Goal: Information Seeking & Learning: Learn about a topic

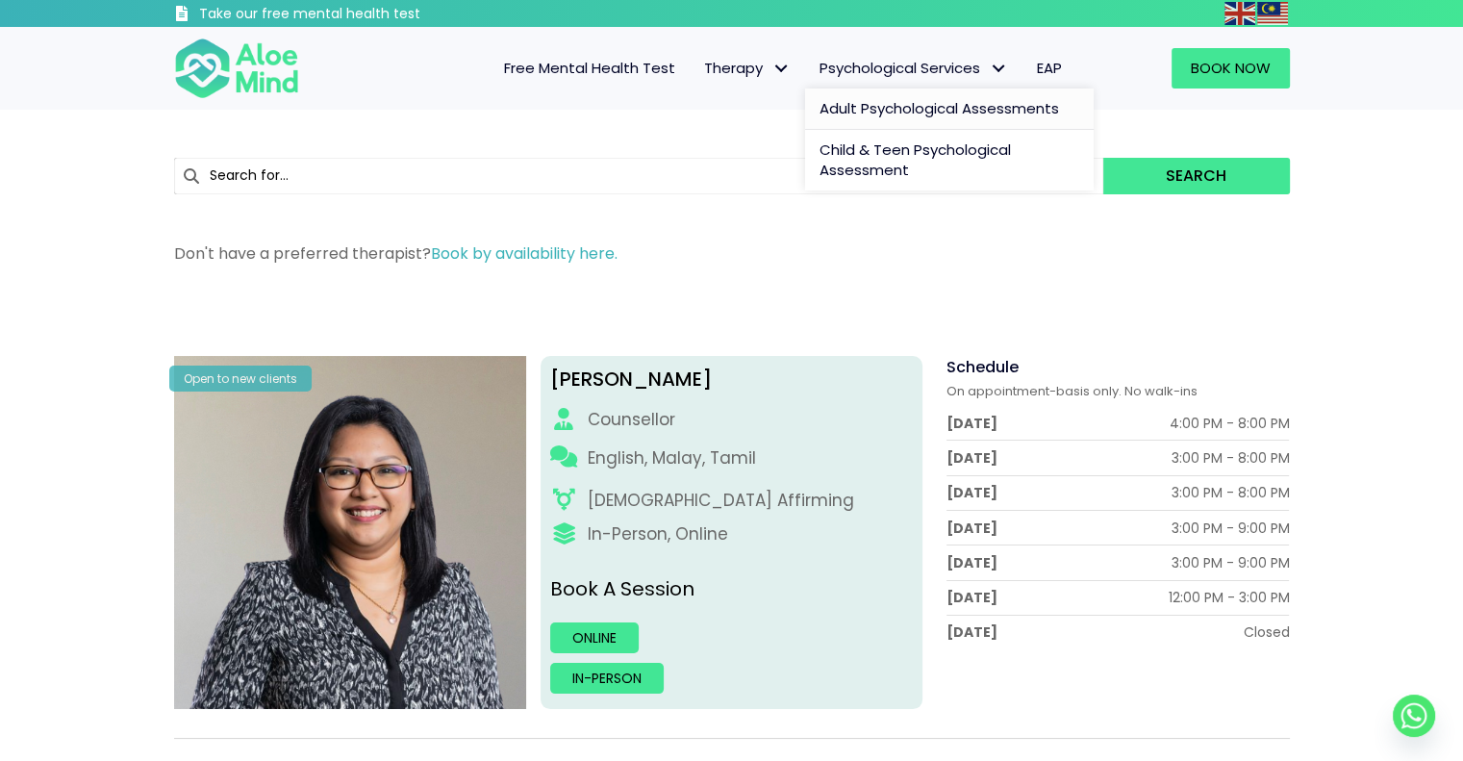
click at [924, 100] on span "Adult Psychological Assessments" at bounding box center [940, 108] width 240 height 20
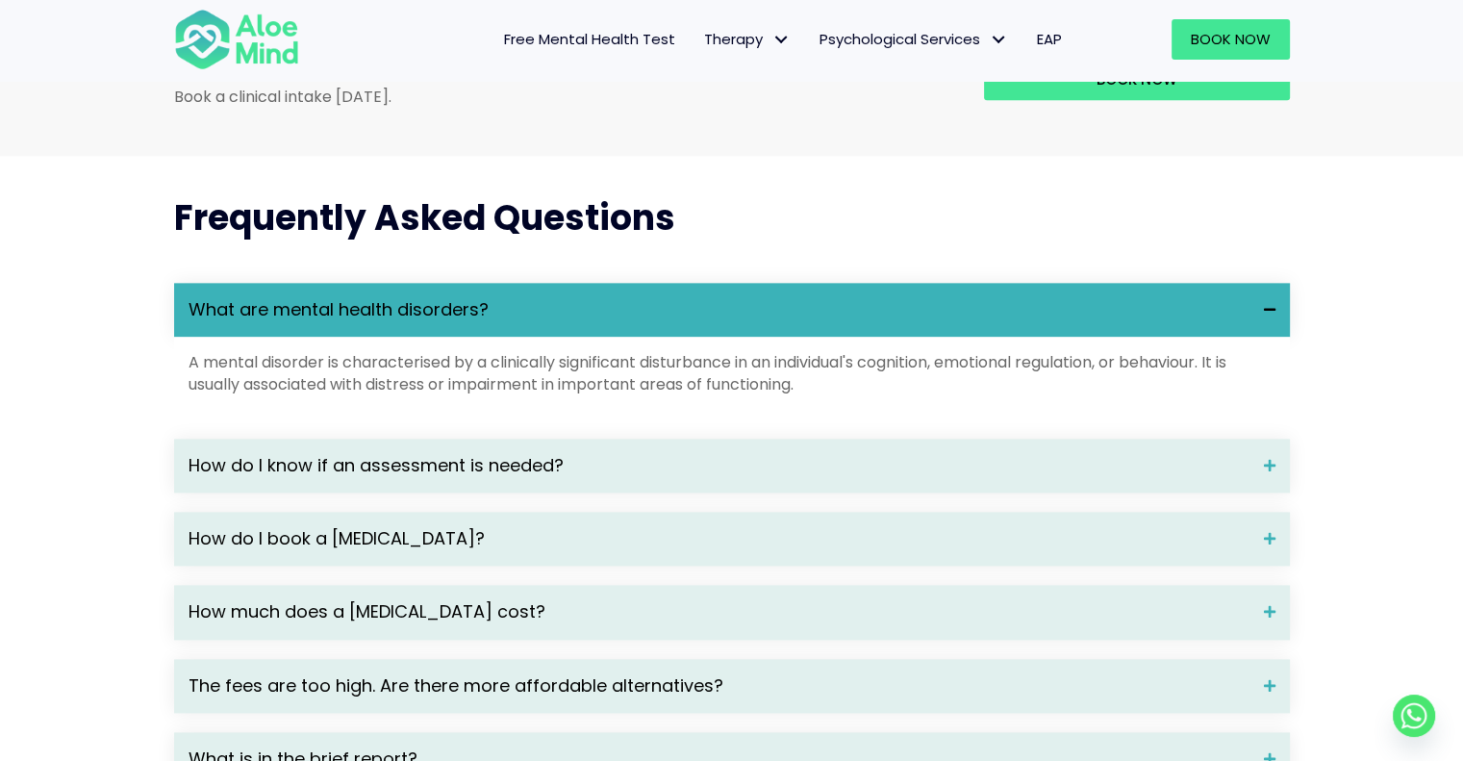
scroll to position [2501, 0]
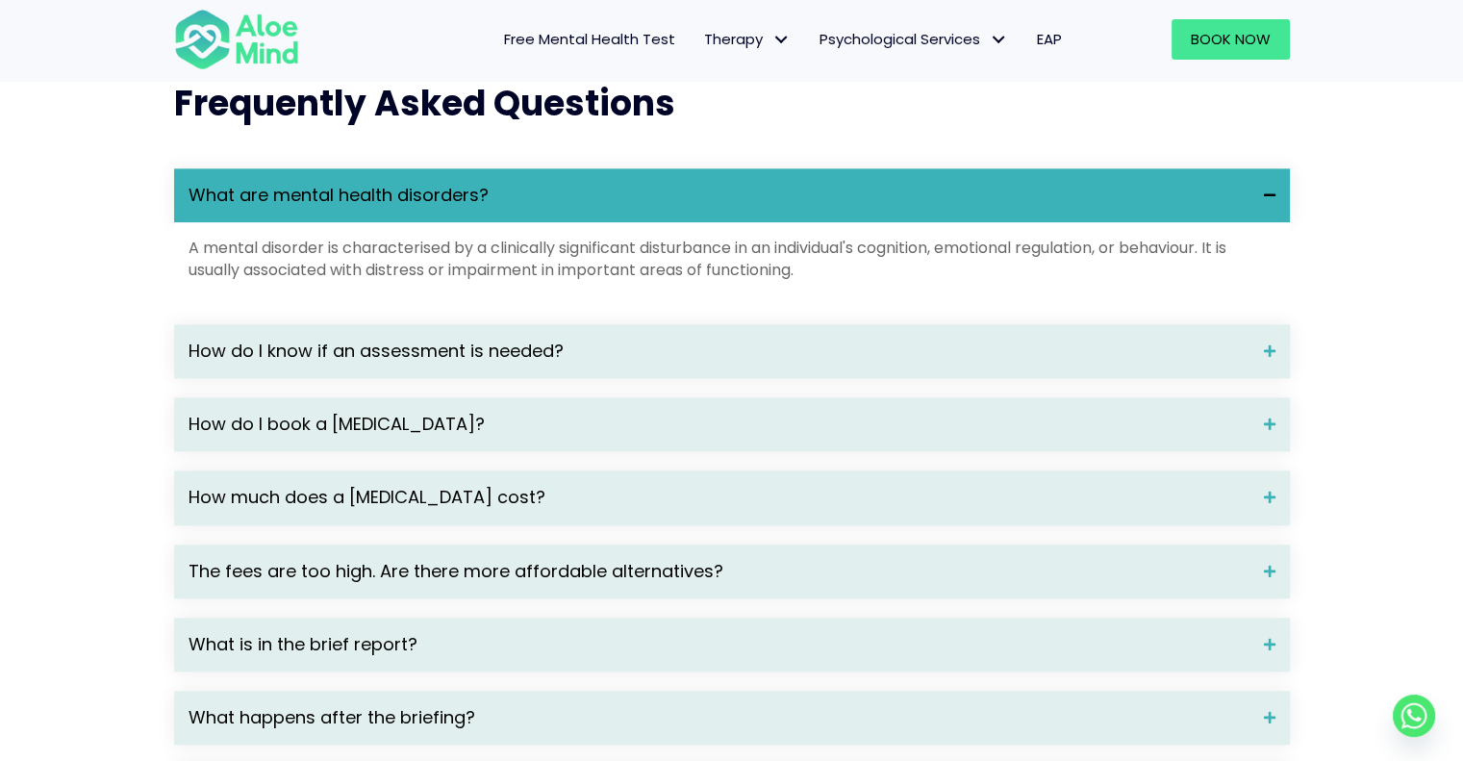
click at [1112, 208] on span "What are mental health disorders?" at bounding box center [719, 195] width 1061 height 25
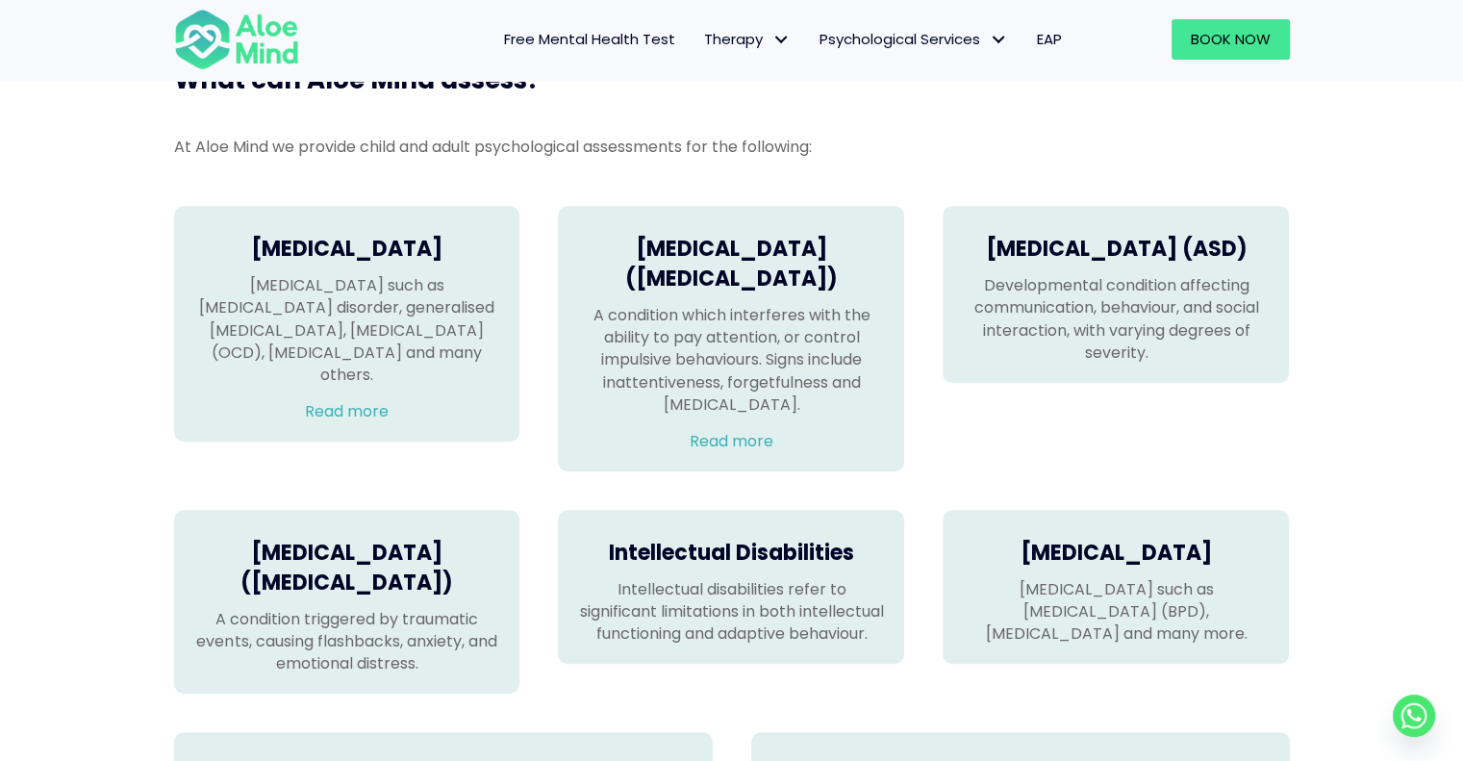
scroll to position [1110, 0]
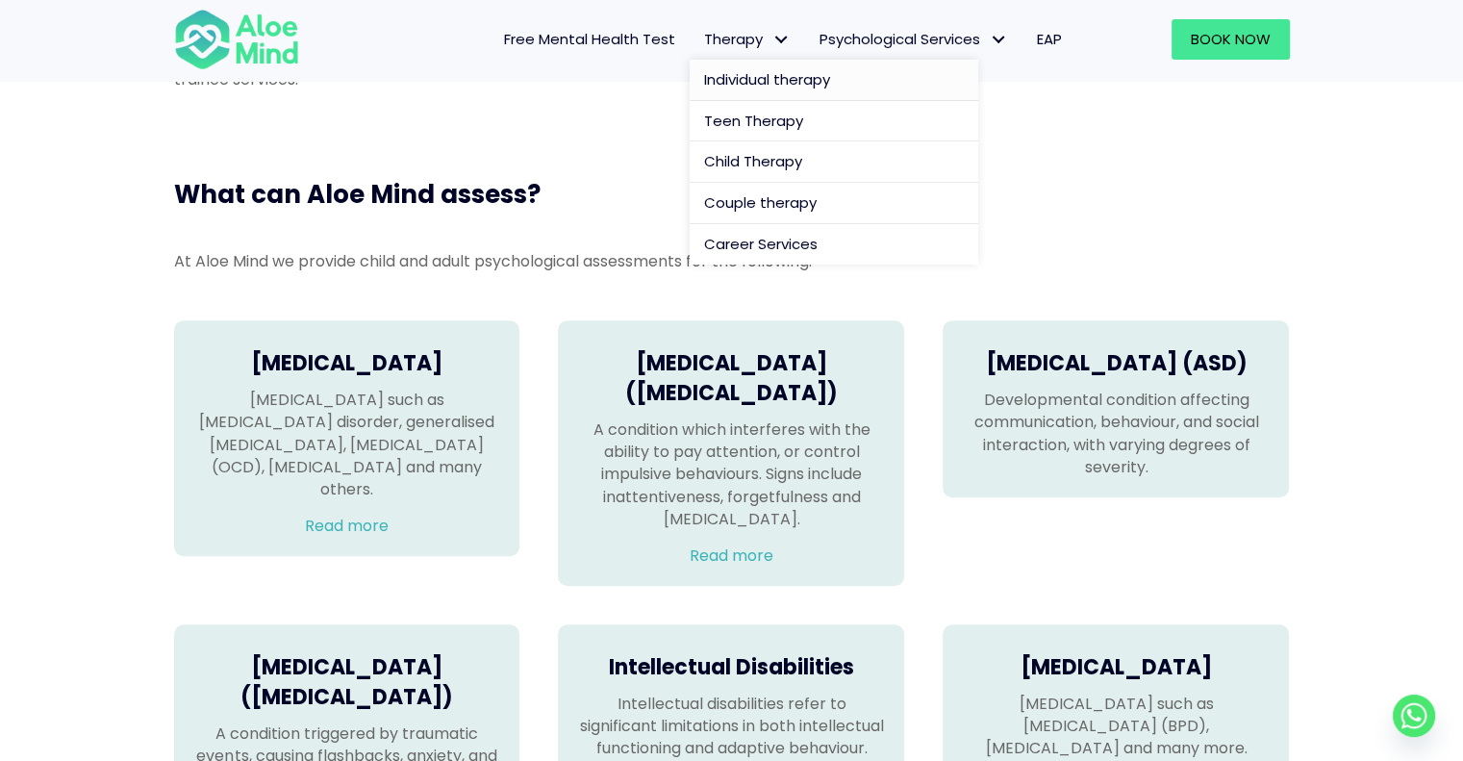
click at [779, 84] on span "Individual therapy" at bounding box center [767, 79] width 126 height 20
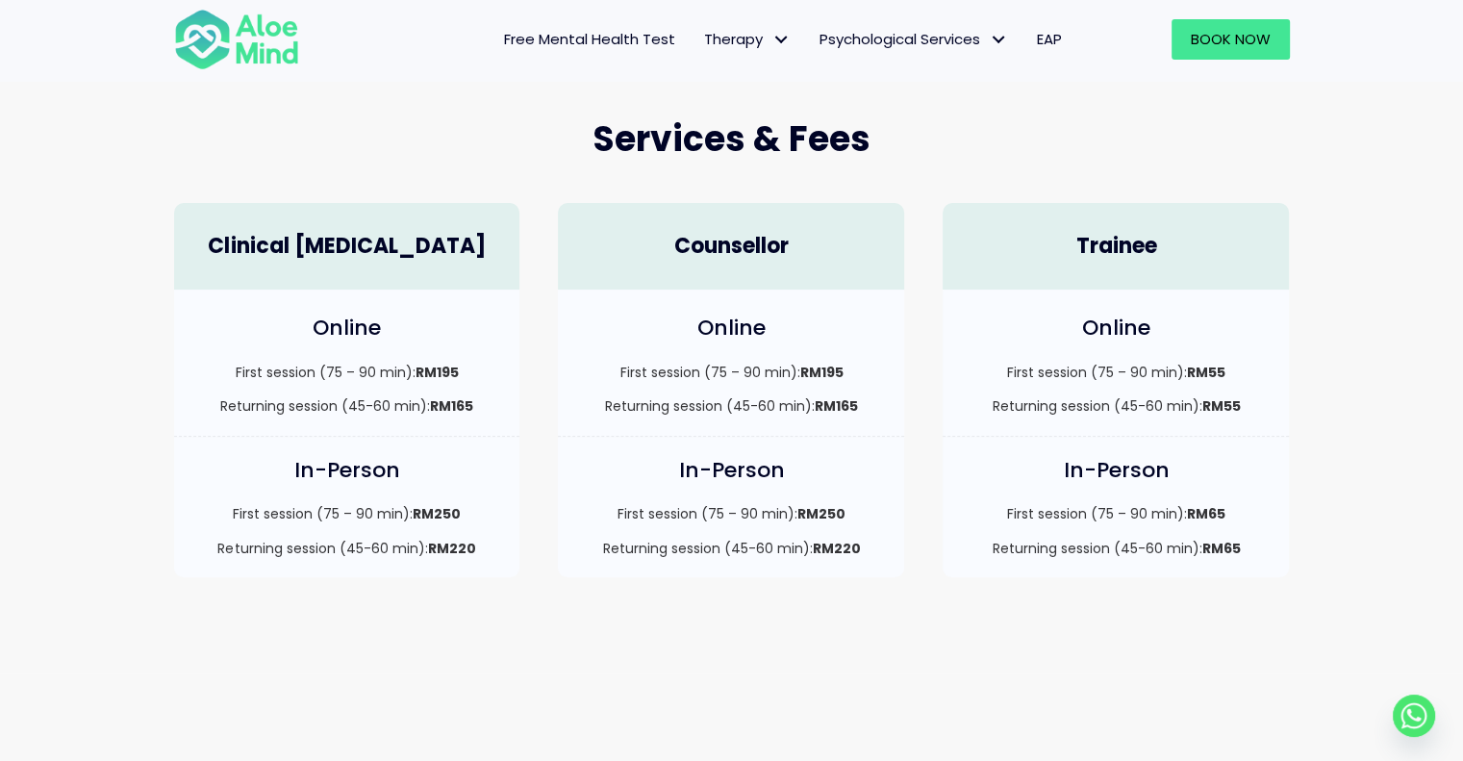
scroll to position [481, 0]
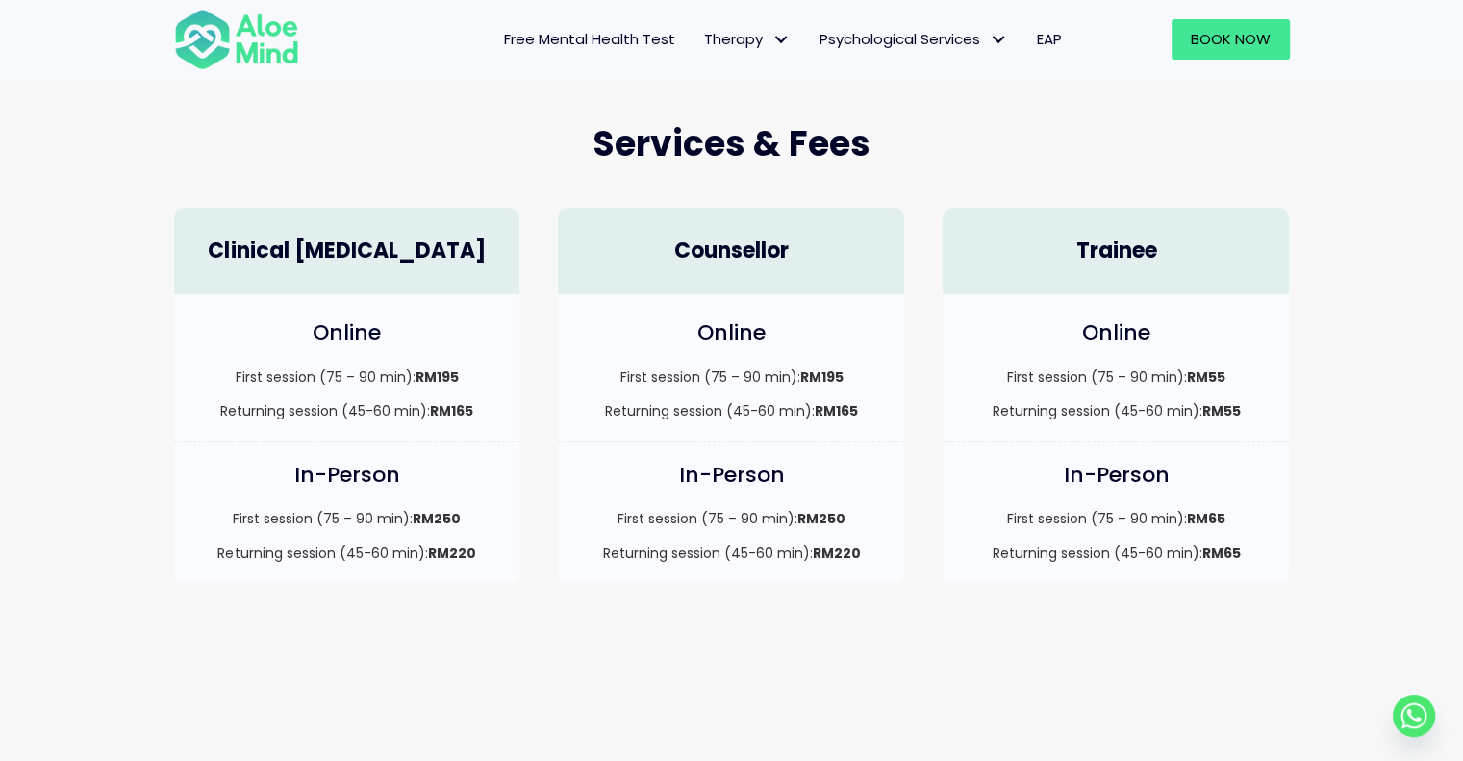
click at [445, 244] on h4 "Clinical [MEDICAL_DATA]" at bounding box center [347, 252] width 308 height 30
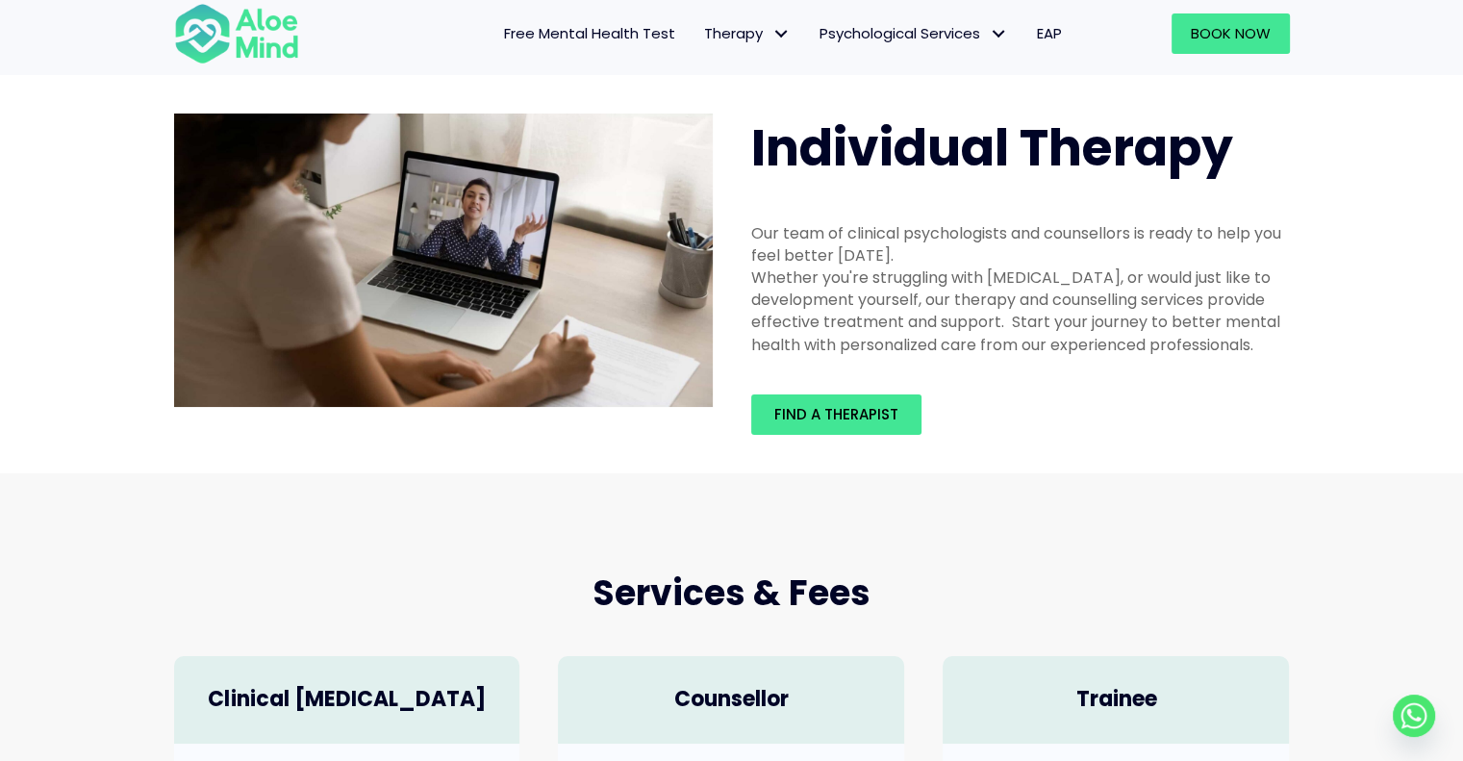
scroll to position [0, 0]
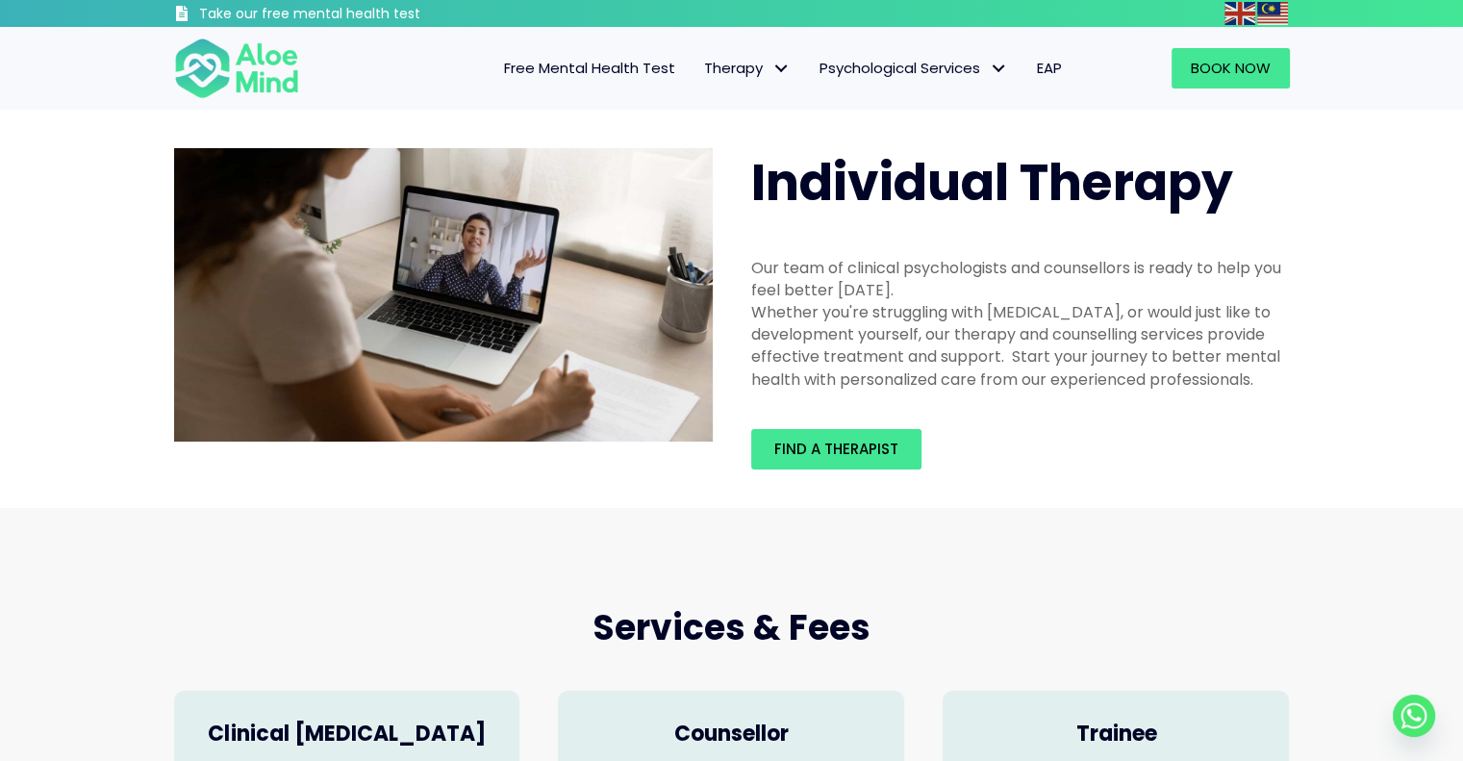
click at [1033, 63] on link "EAP" at bounding box center [1050, 68] width 54 height 40
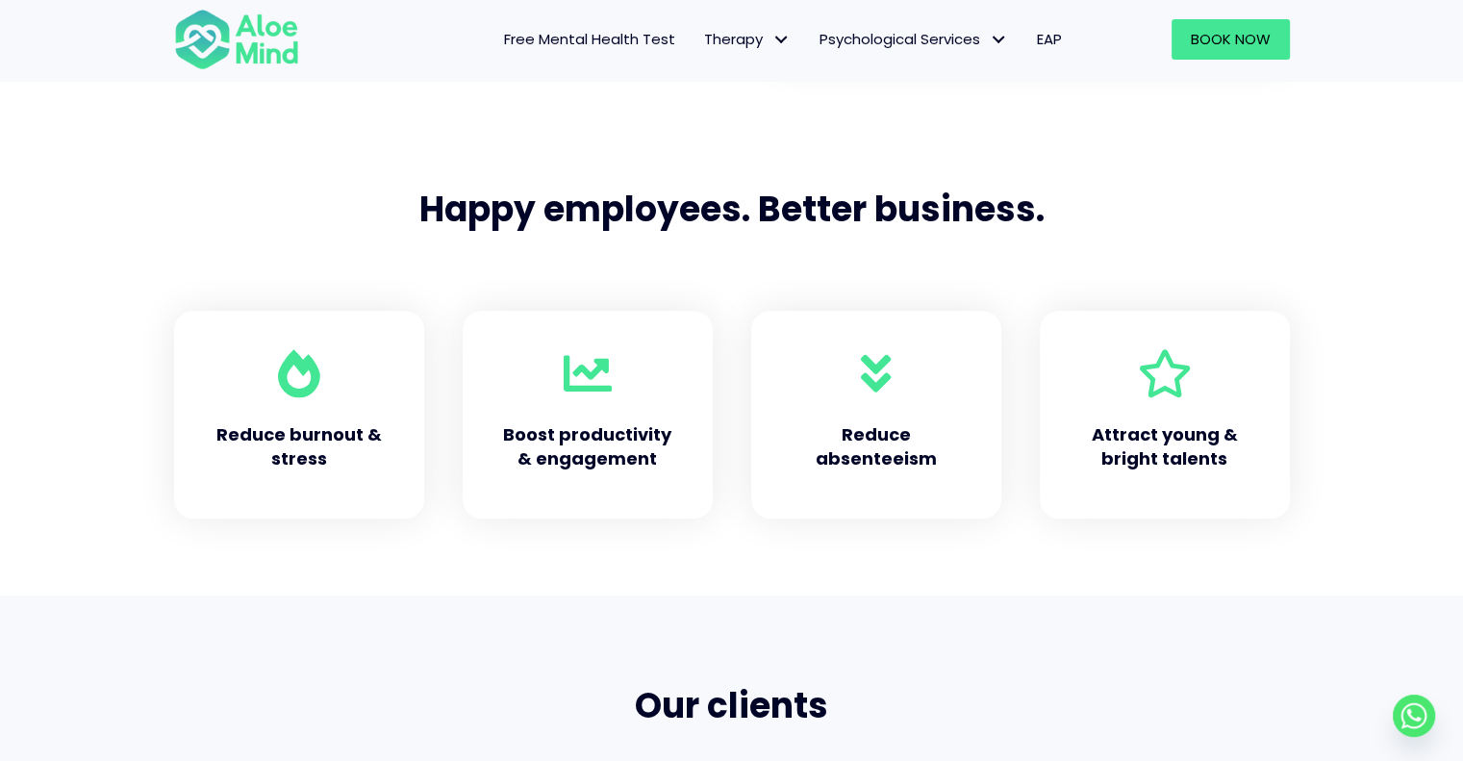
scroll to position [1154, 0]
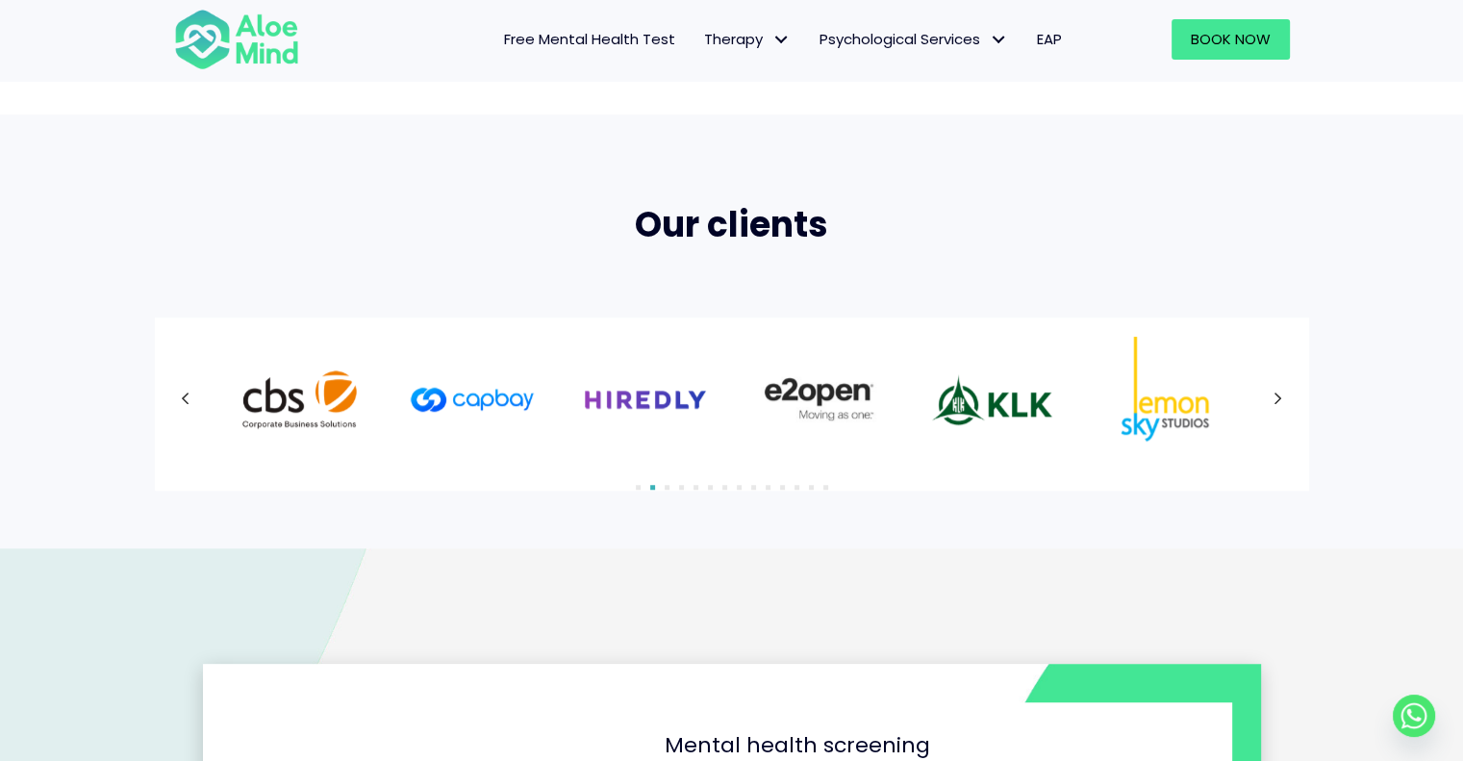
click at [1274, 401] on icon at bounding box center [1279, 399] width 10 height 25
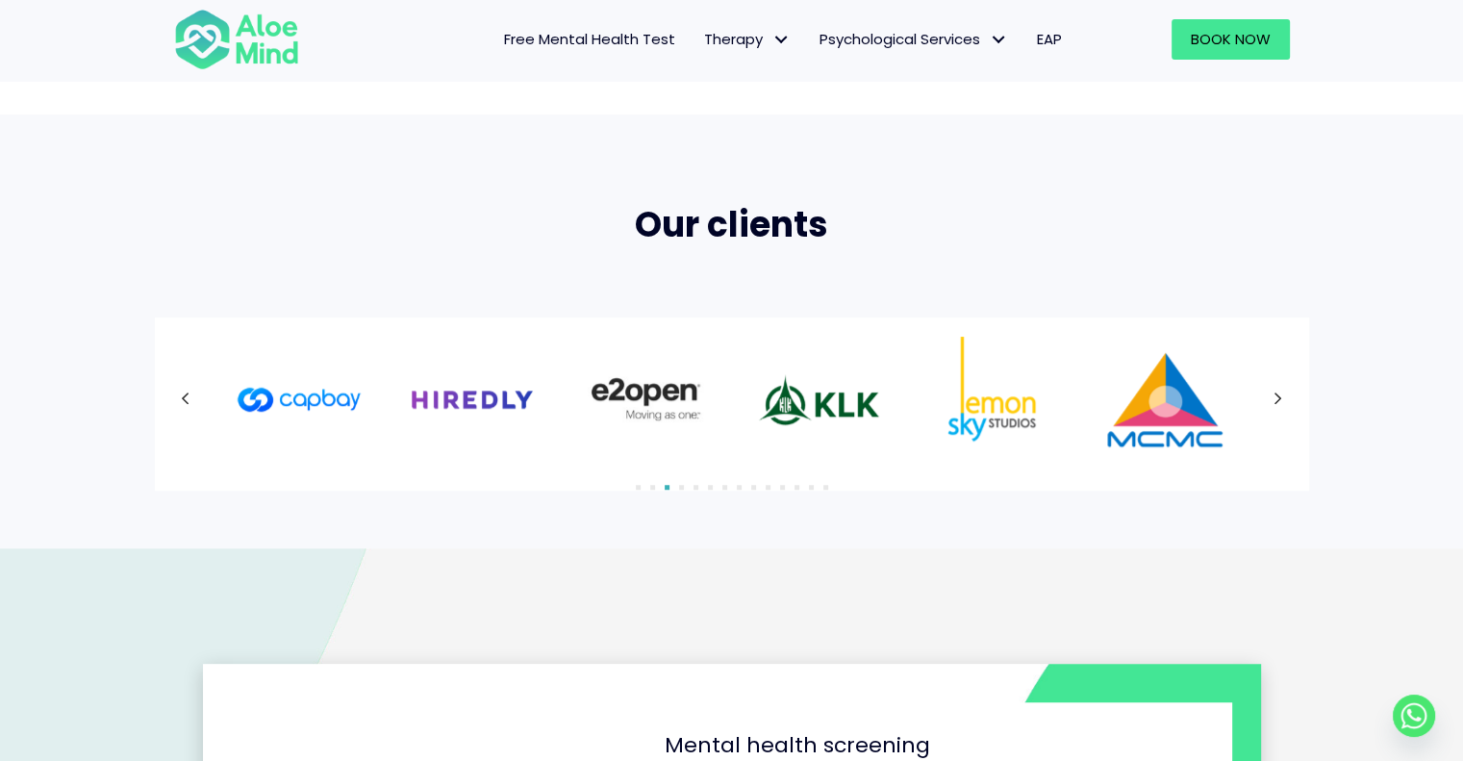
click at [1274, 401] on icon at bounding box center [1279, 399] width 10 height 25
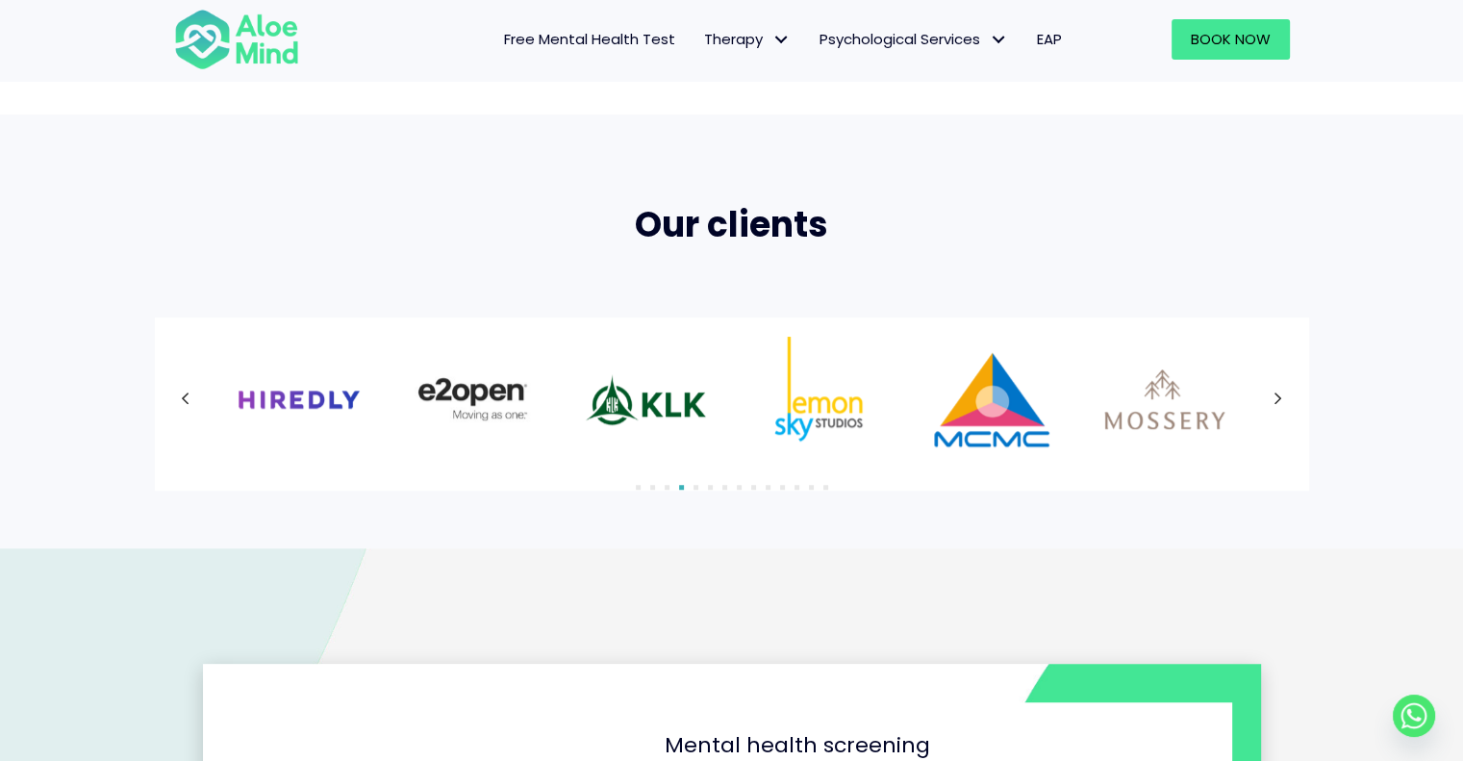
click at [1273, 401] on div at bounding box center [732, 399] width 1116 height 125
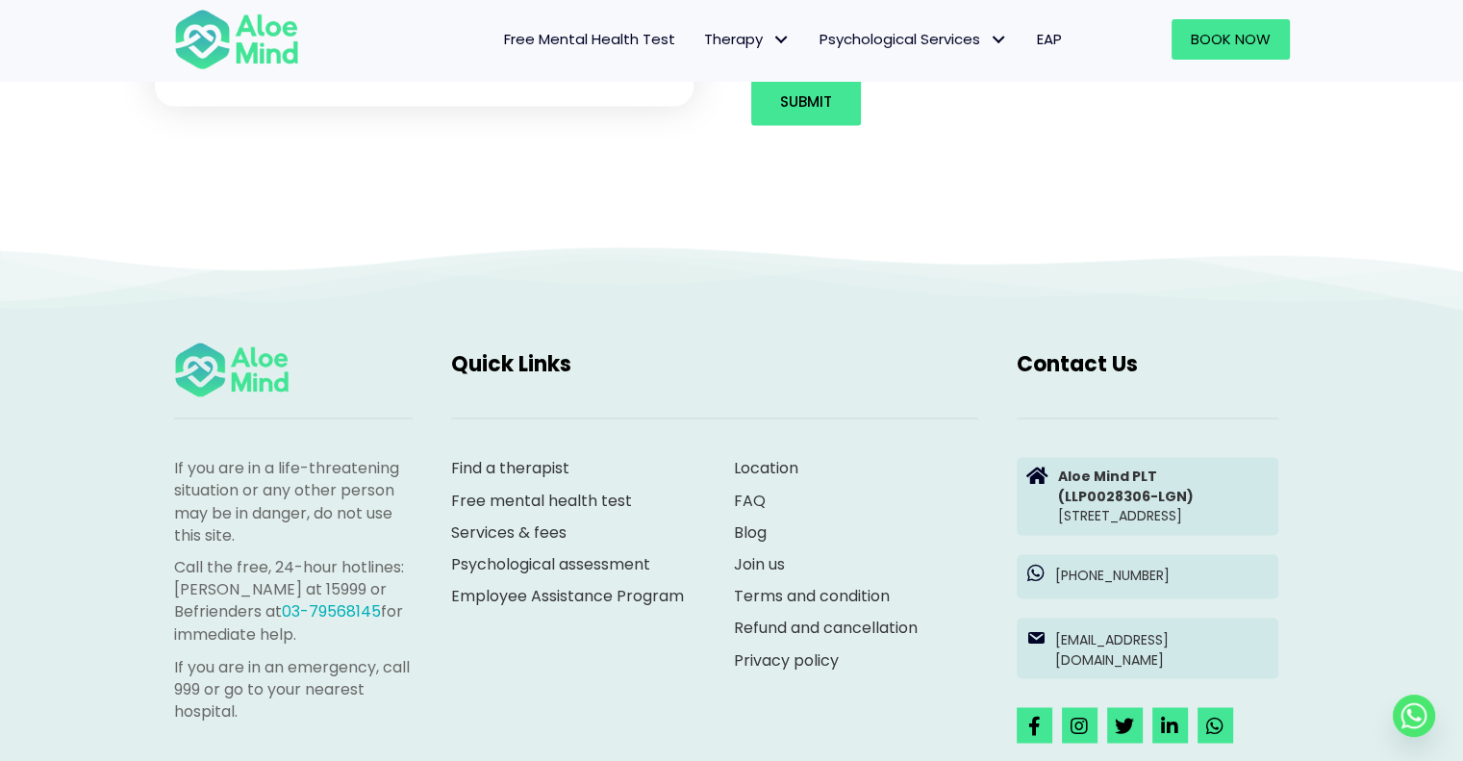
scroll to position [3175, 0]
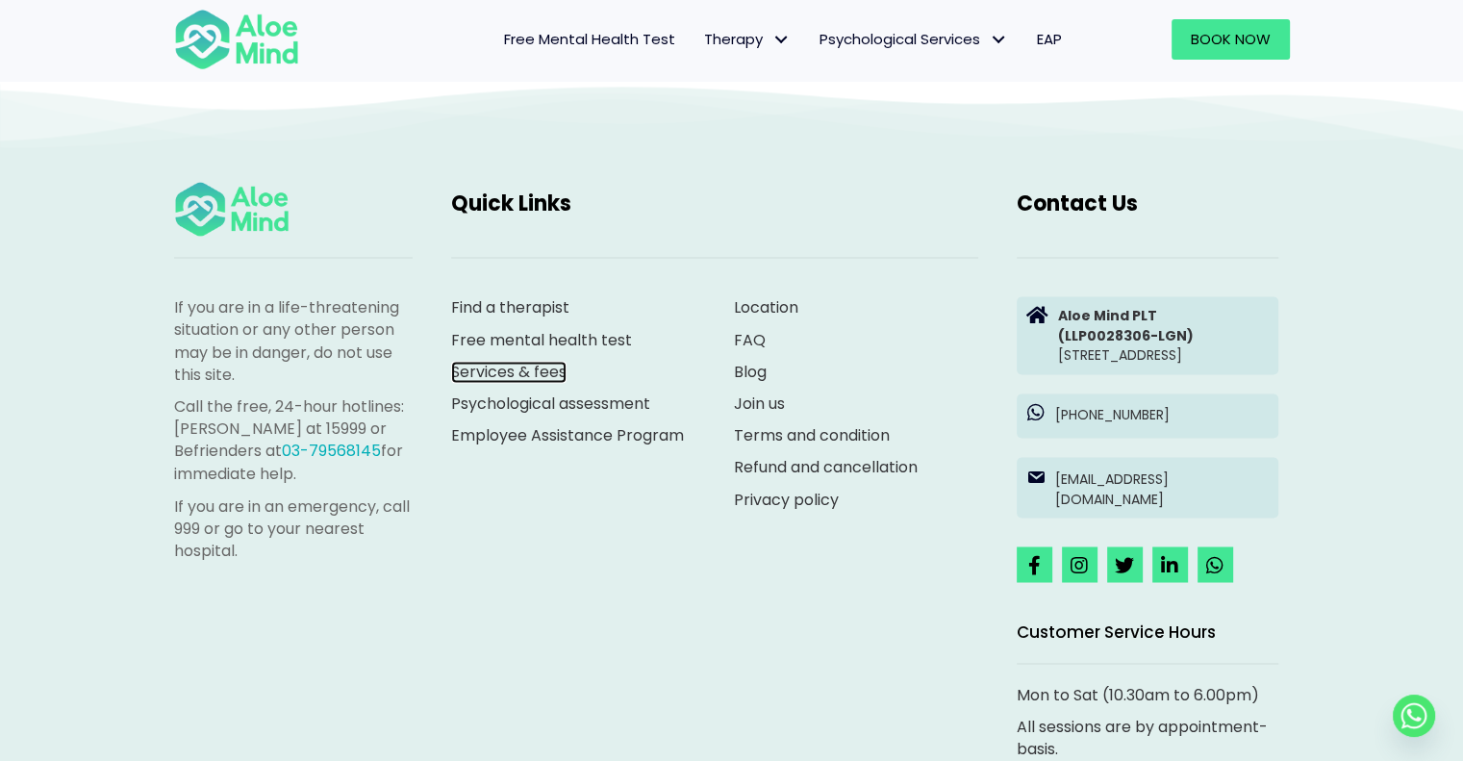
click at [508, 366] on link "Services & fees" at bounding box center [508, 372] width 115 height 22
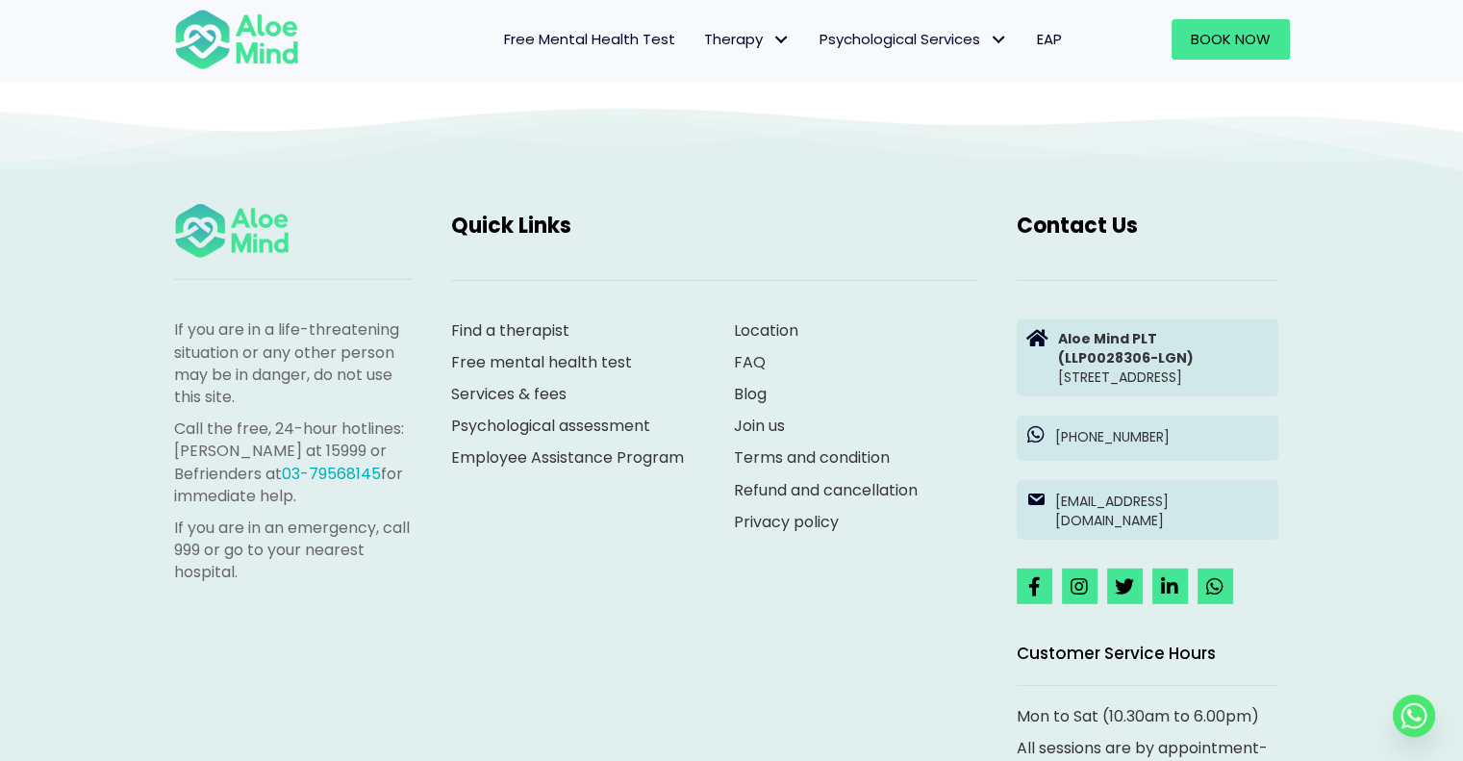
scroll to position [5480, 0]
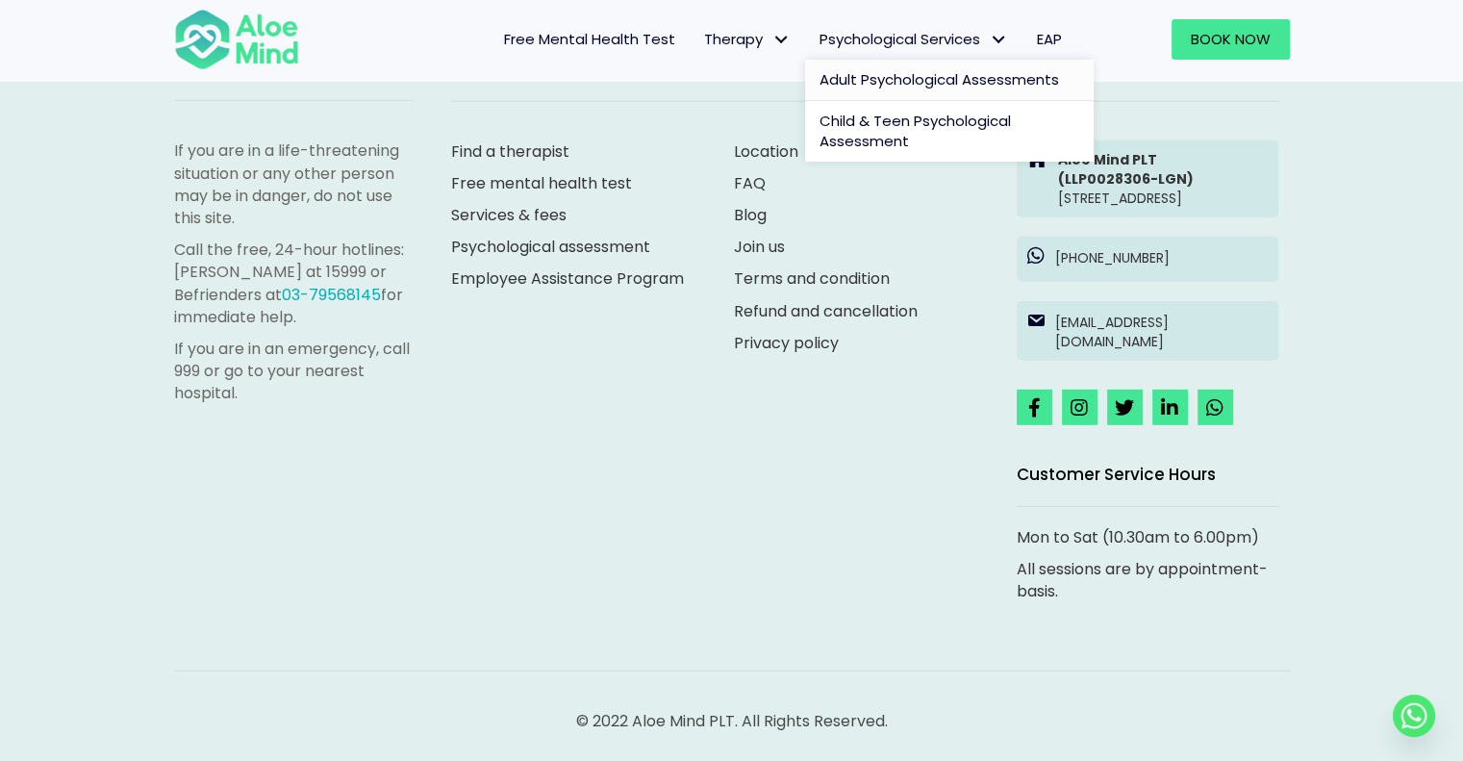
click at [926, 68] on link "Adult Psychological Assessments" at bounding box center [949, 80] width 289 height 41
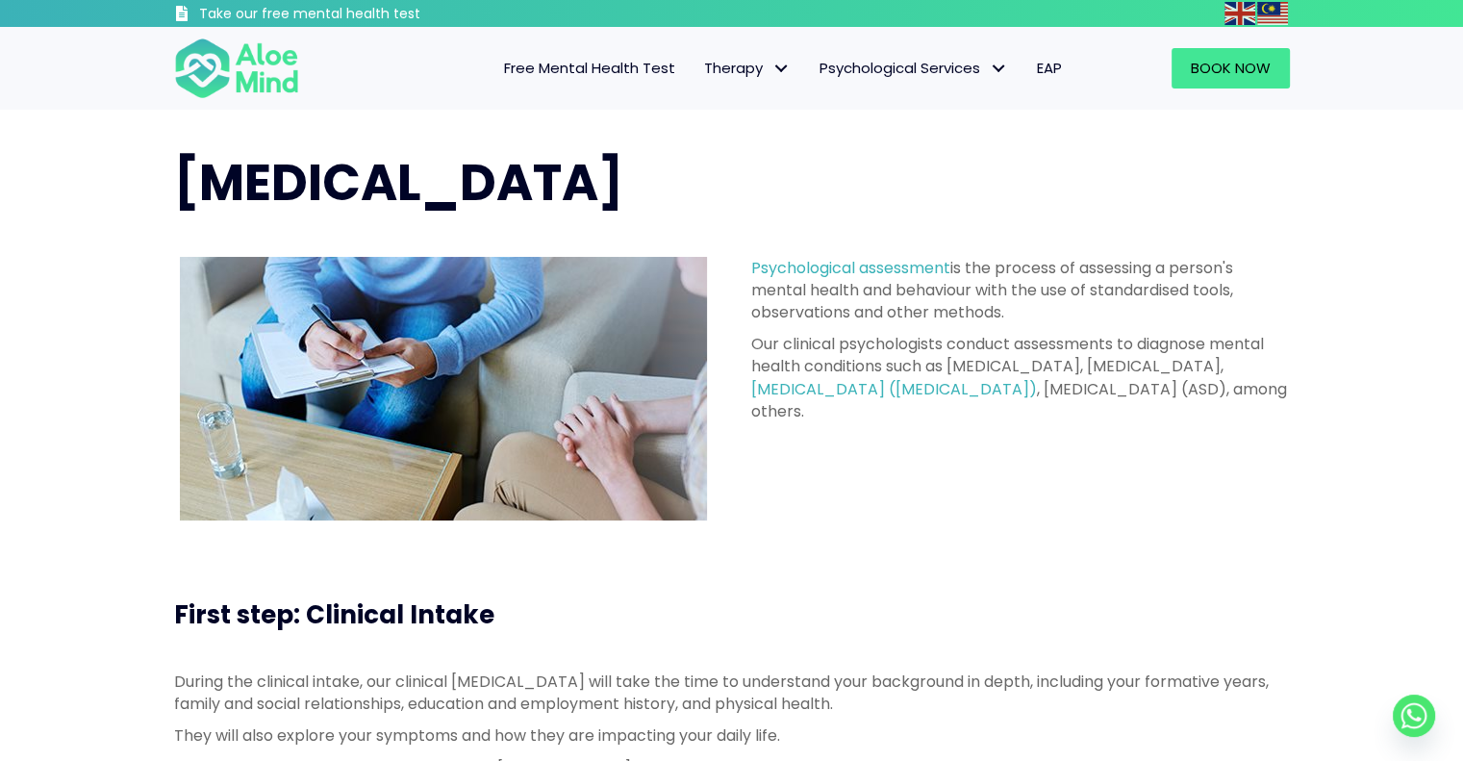
click at [639, 65] on span "Free Mental Health Test" at bounding box center [589, 68] width 171 height 20
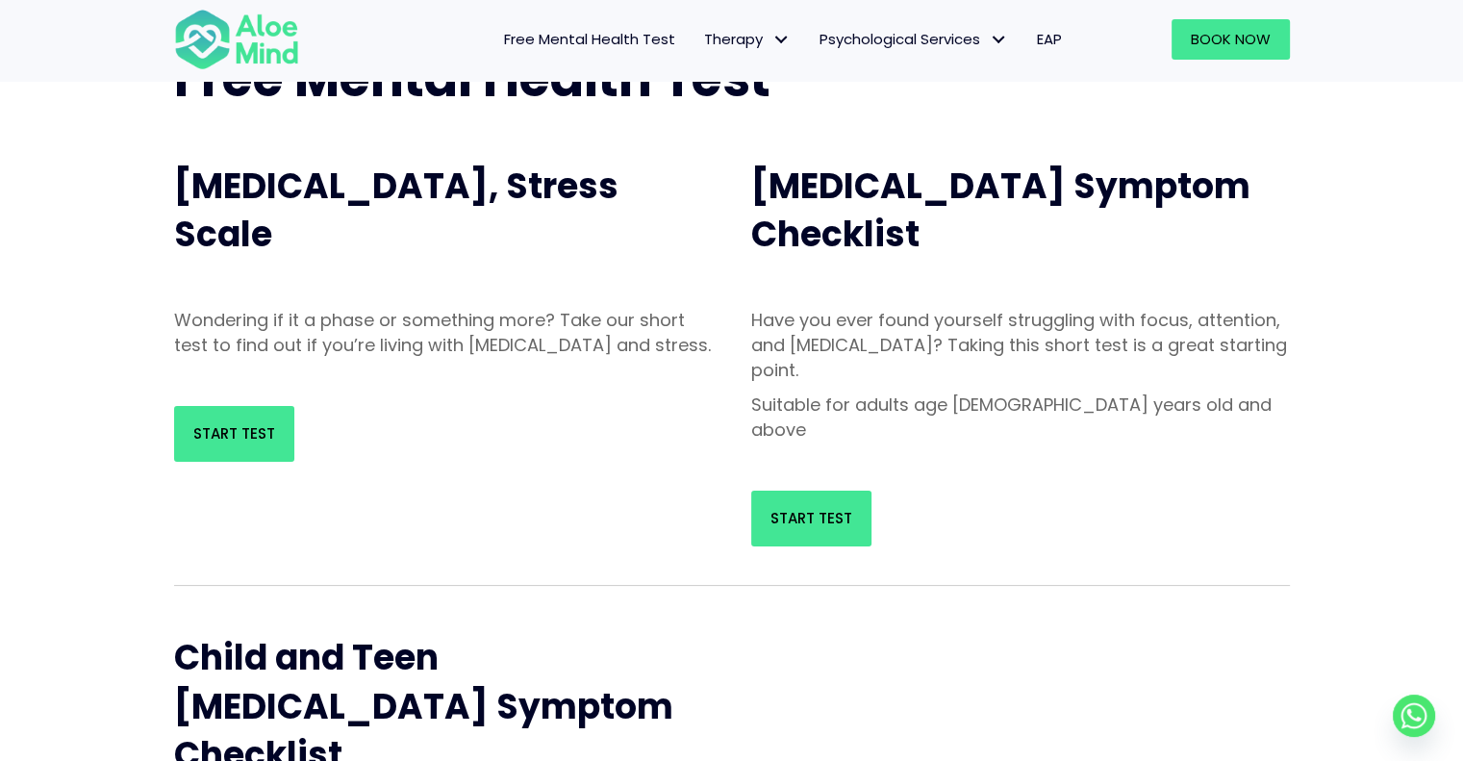
scroll to position [192, 0]
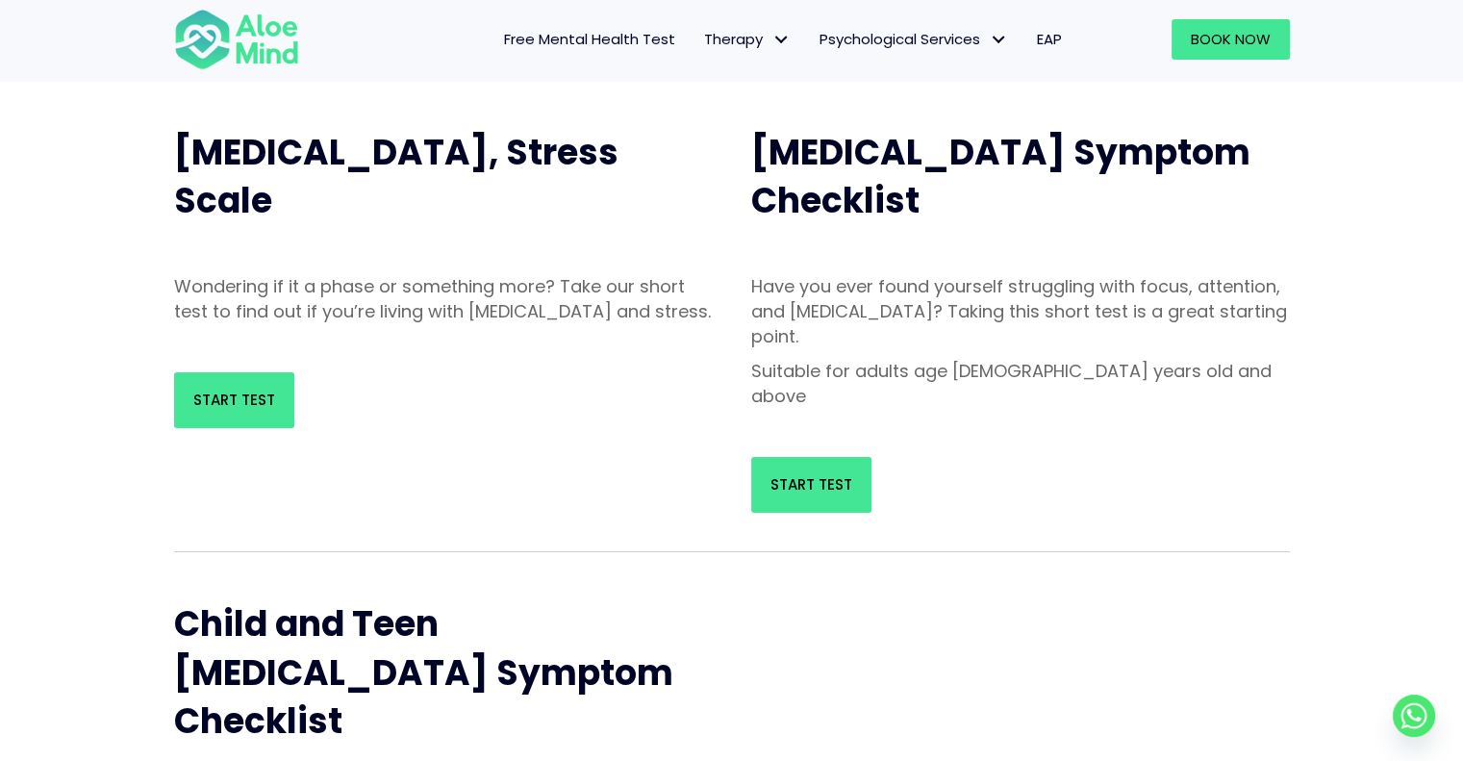
drag, startPoint x: 869, startPoint y: 431, endPoint x: 929, endPoint y: 441, distance: 61.4
click at [929, 457] on div "Start Test" at bounding box center [1020, 485] width 539 height 56
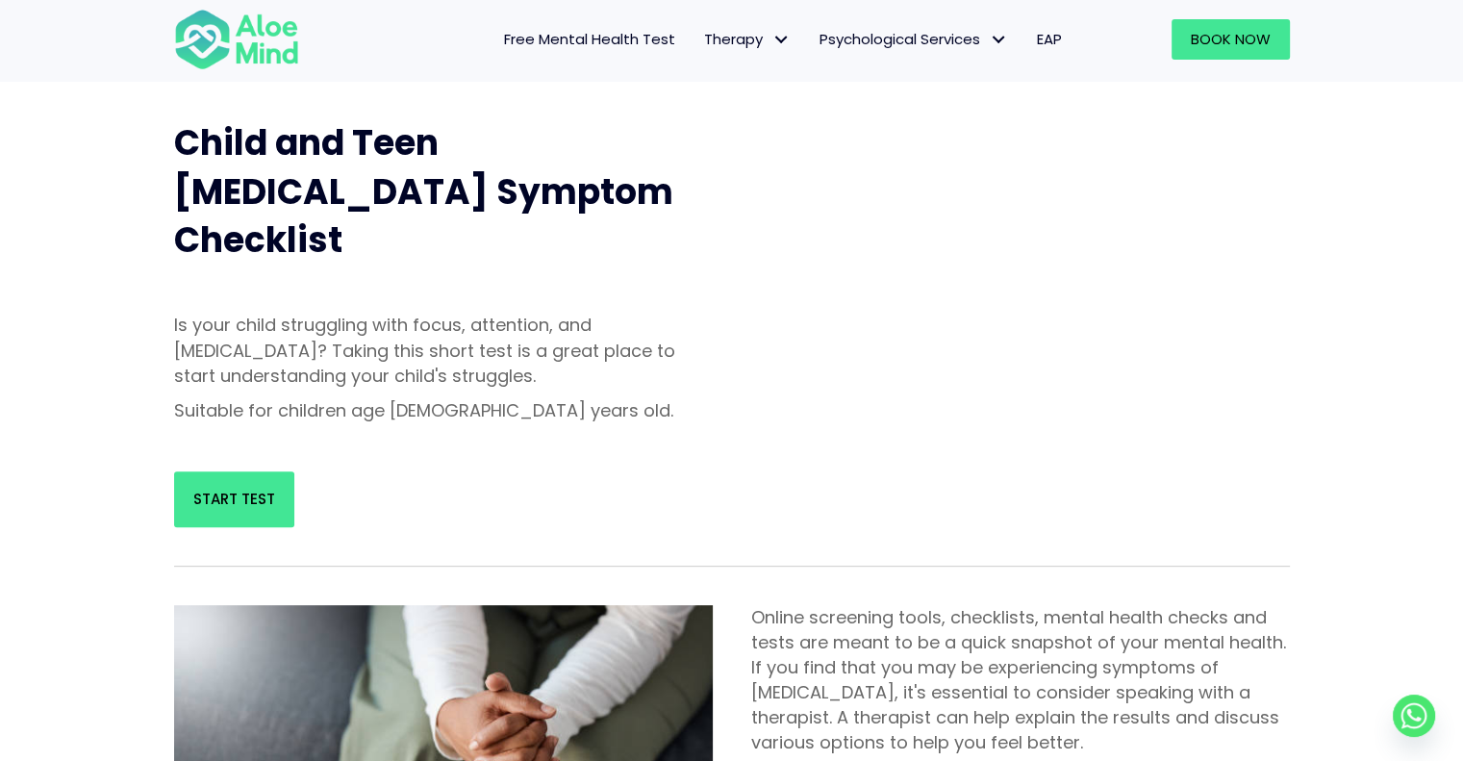
scroll to position [962, 0]
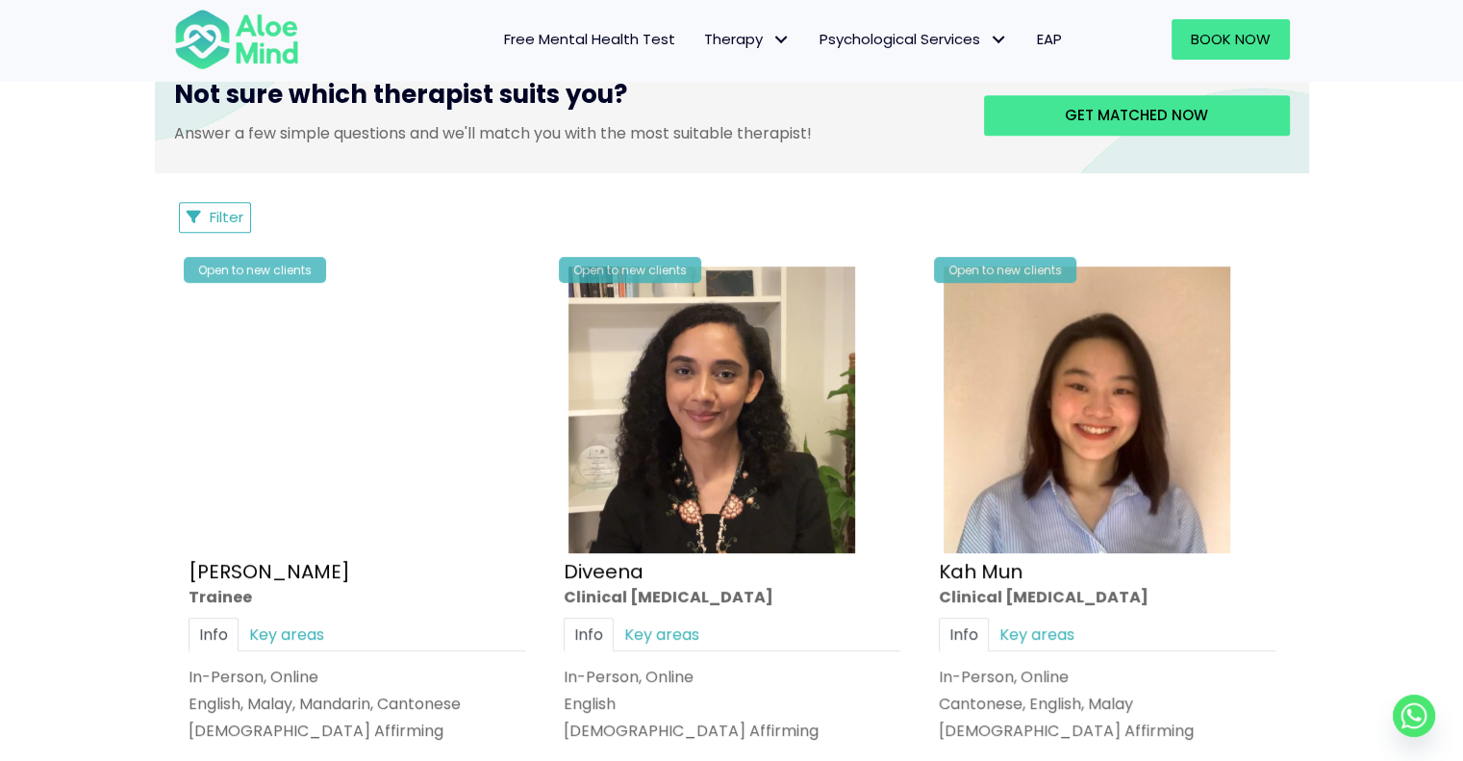
scroll to position [962, 0]
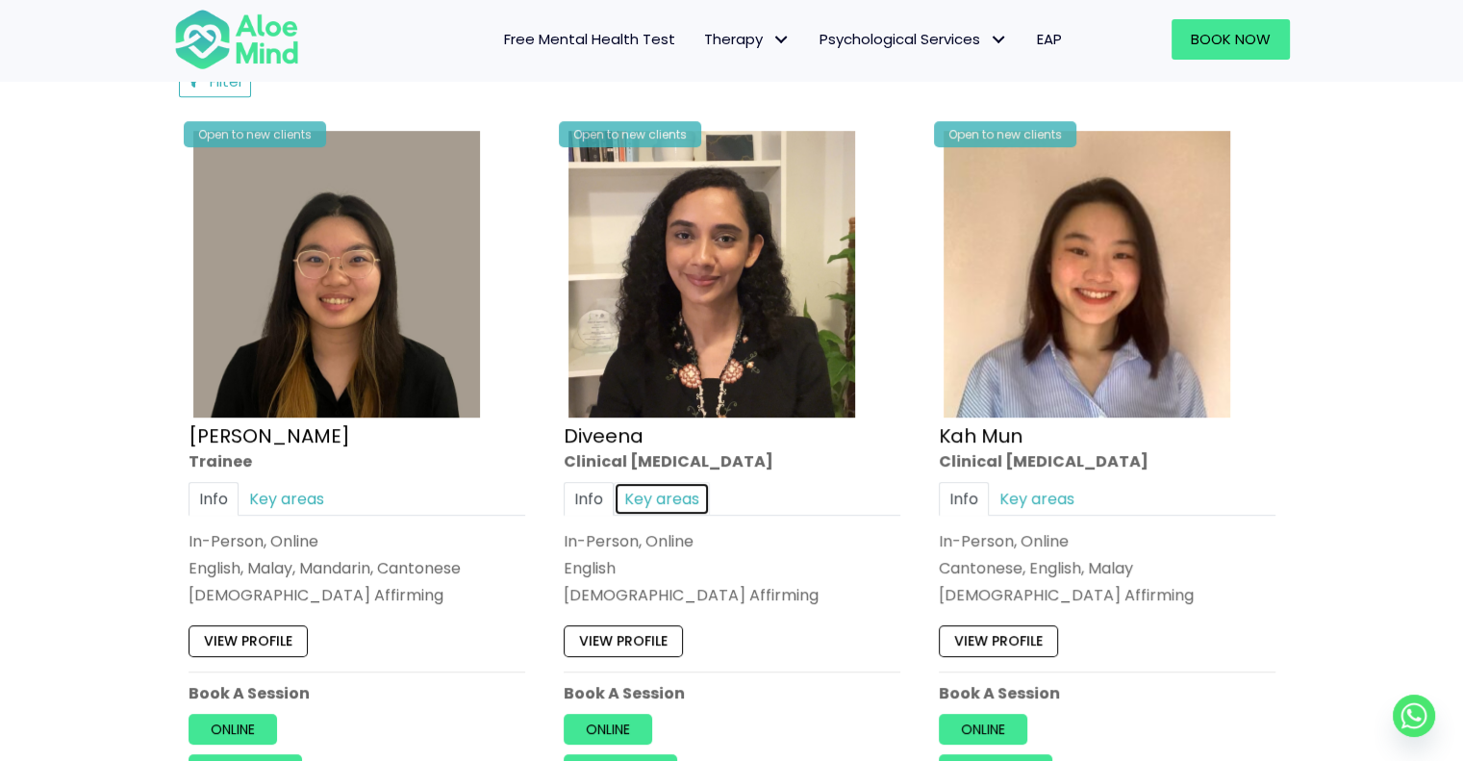
click at [647, 495] on link "Key areas" at bounding box center [662, 499] width 96 height 34
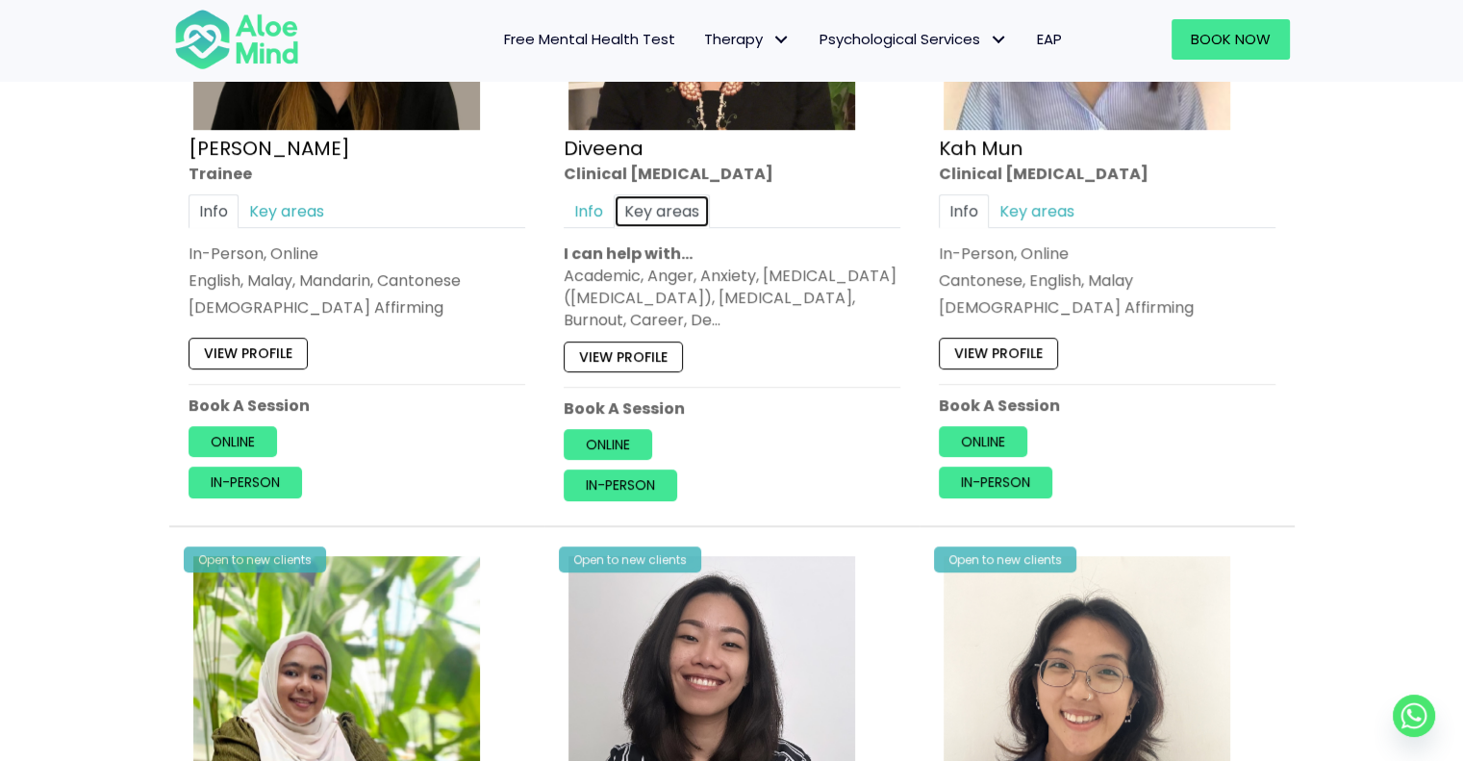
scroll to position [1251, 0]
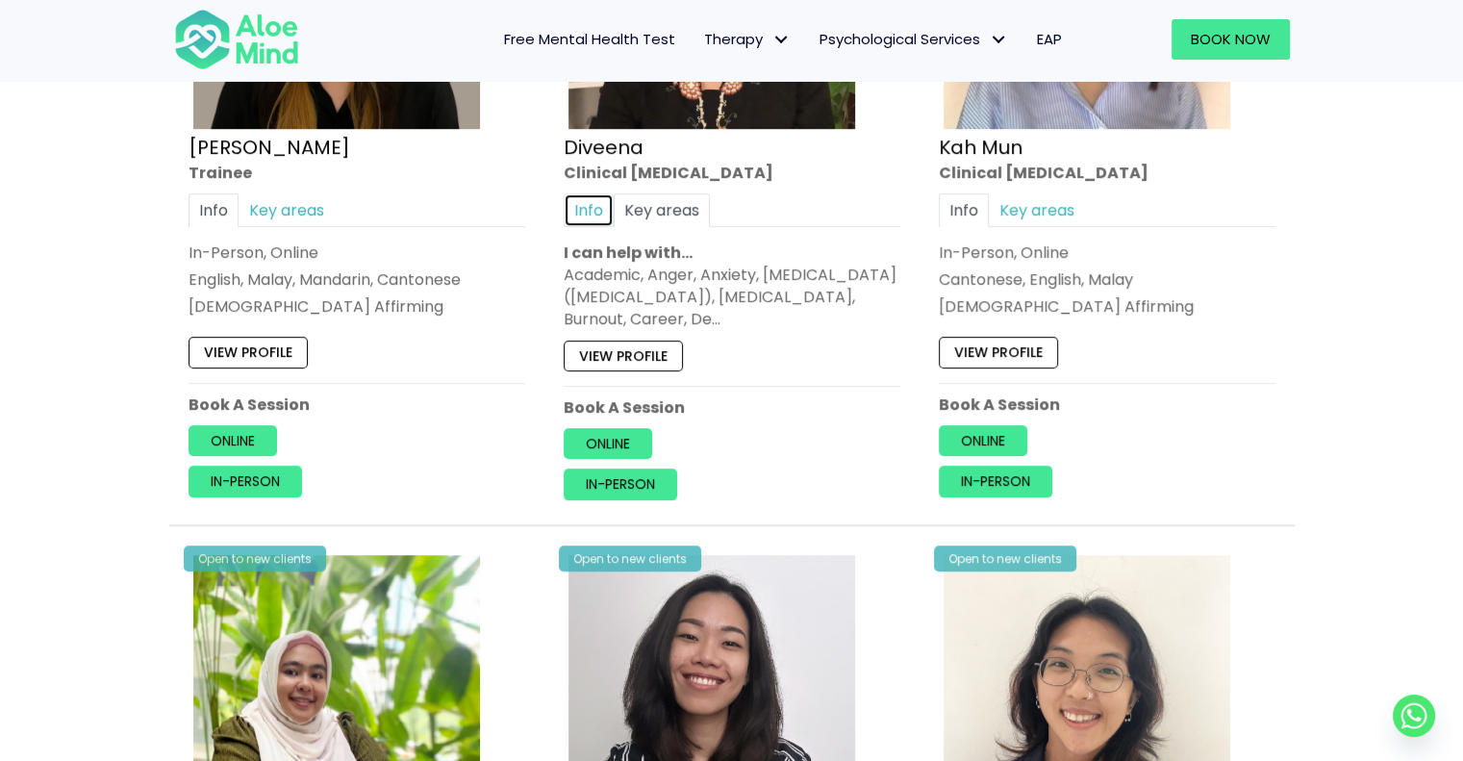
click at [584, 198] on link "Info" at bounding box center [589, 210] width 50 height 34
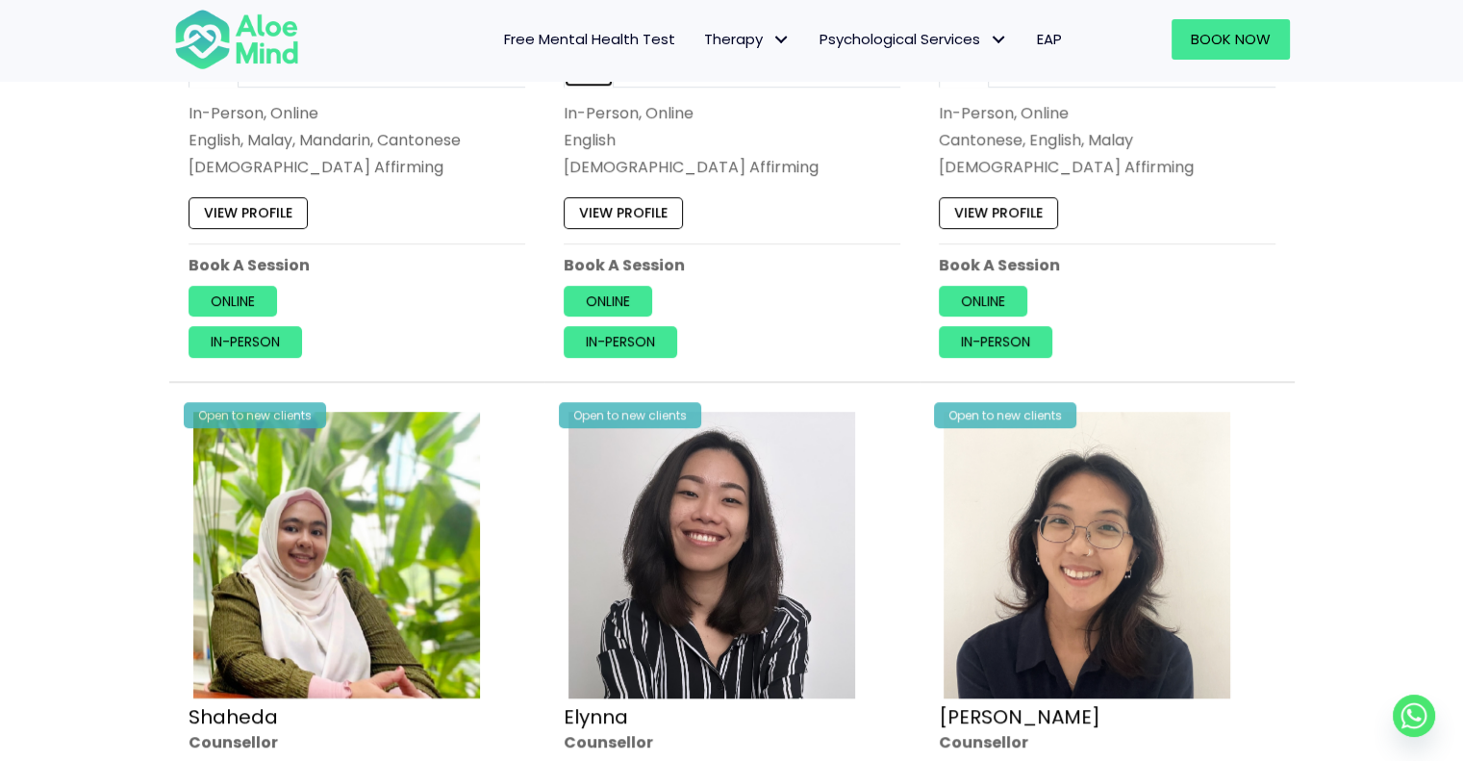
scroll to position [1539, 0]
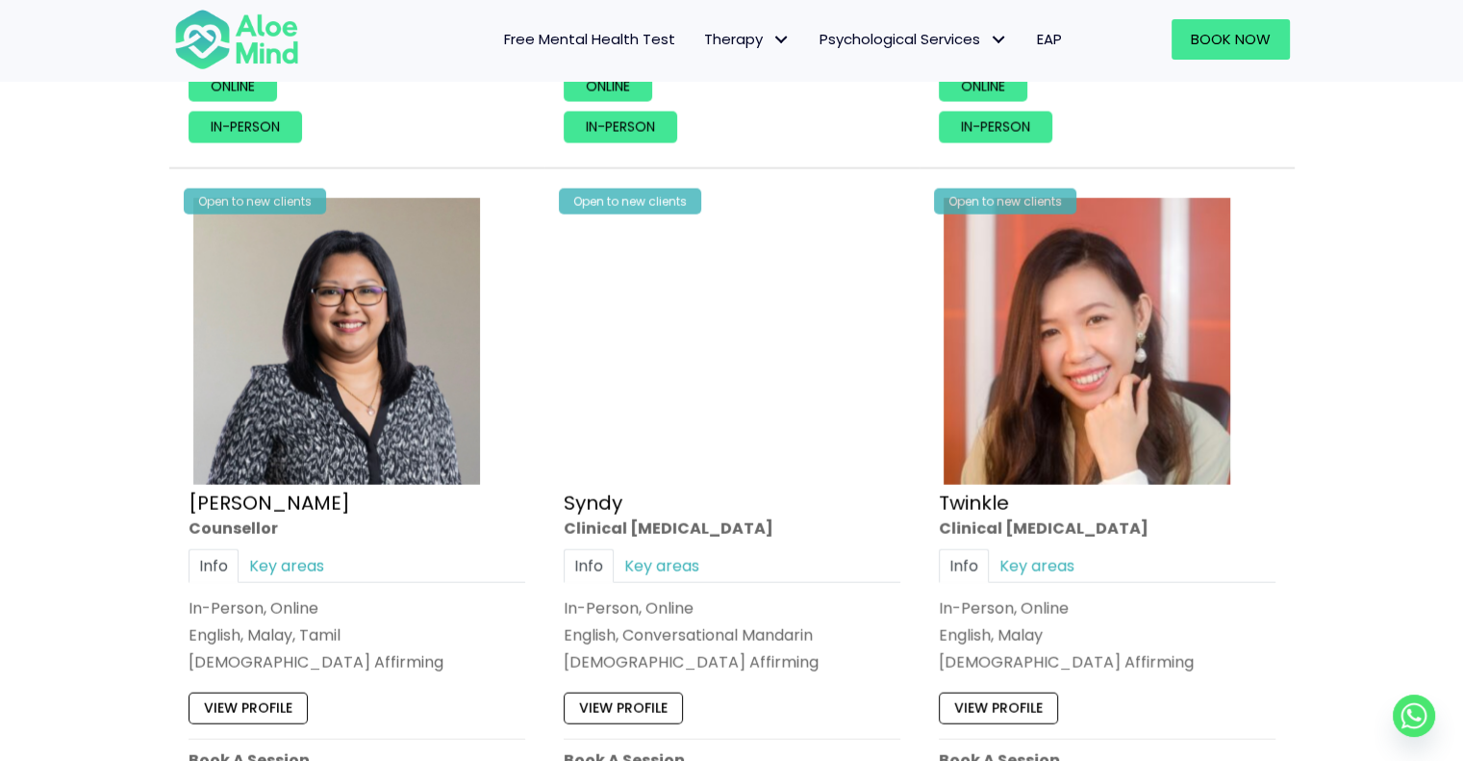
scroll to position [4521, 0]
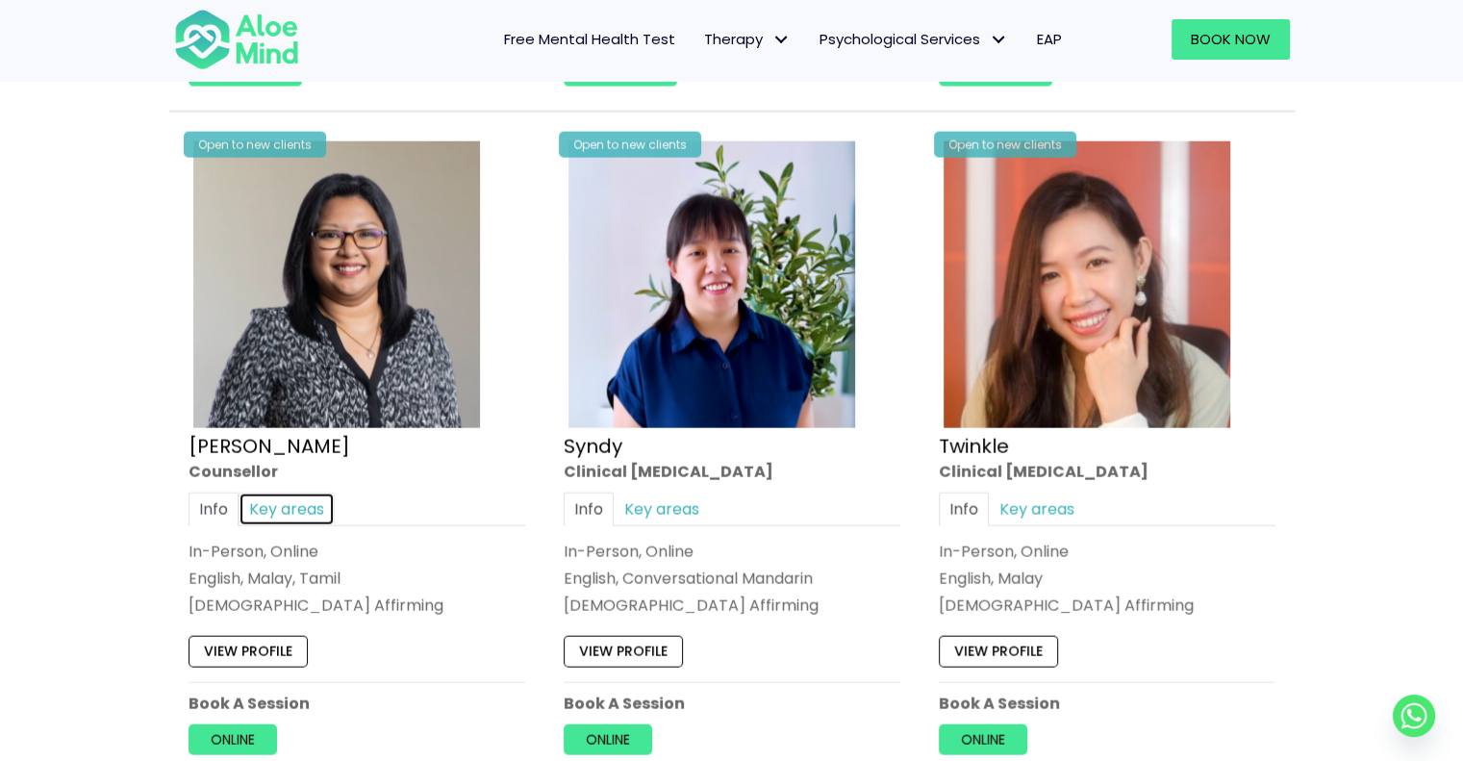
click at [299, 506] on link "Key areas" at bounding box center [287, 509] width 96 height 34
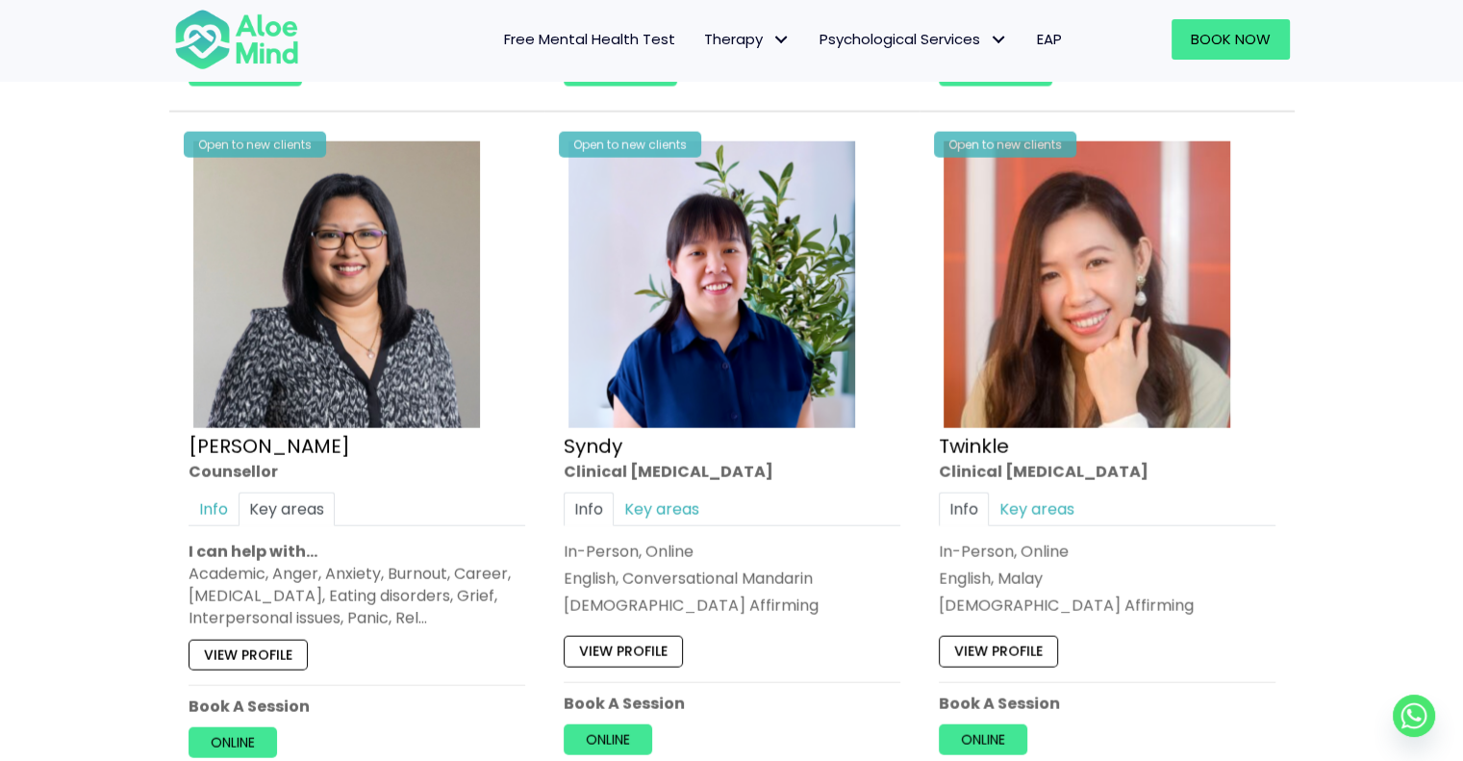
click at [399, 609] on div "Academic, Anger, Anxiety, Burnout, Career, [MEDICAL_DATA], Eating disorders, Gr…" at bounding box center [357, 596] width 337 height 67
click at [650, 497] on link "Key areas" at bounding box center [662, 509] width 96 height 34
click at [600, 499] on link "Info" at bounding box center [589, 509] width 50 height 34
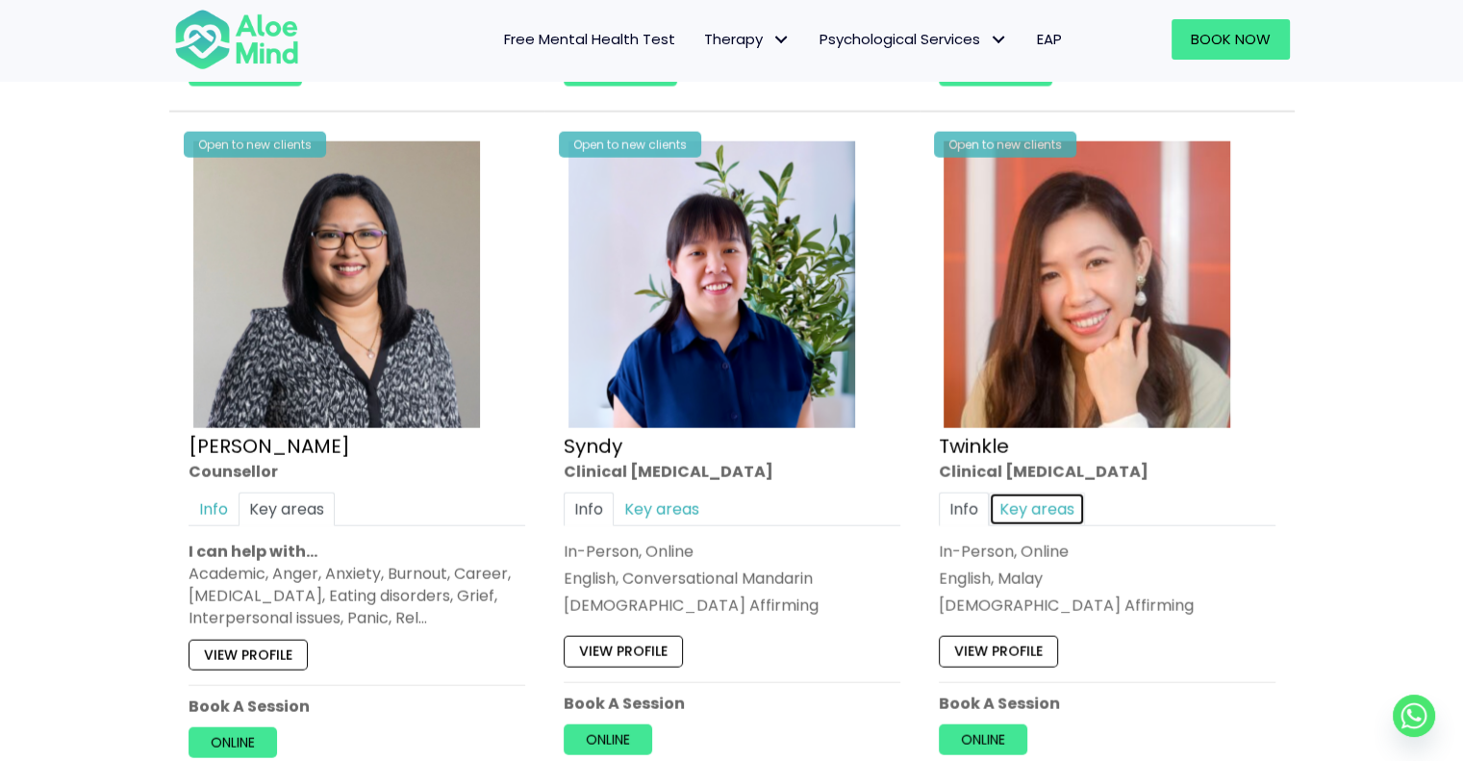
click at [1054, 507] on link "Key areas" at bounding box center [1037, 509] width 96 height 34
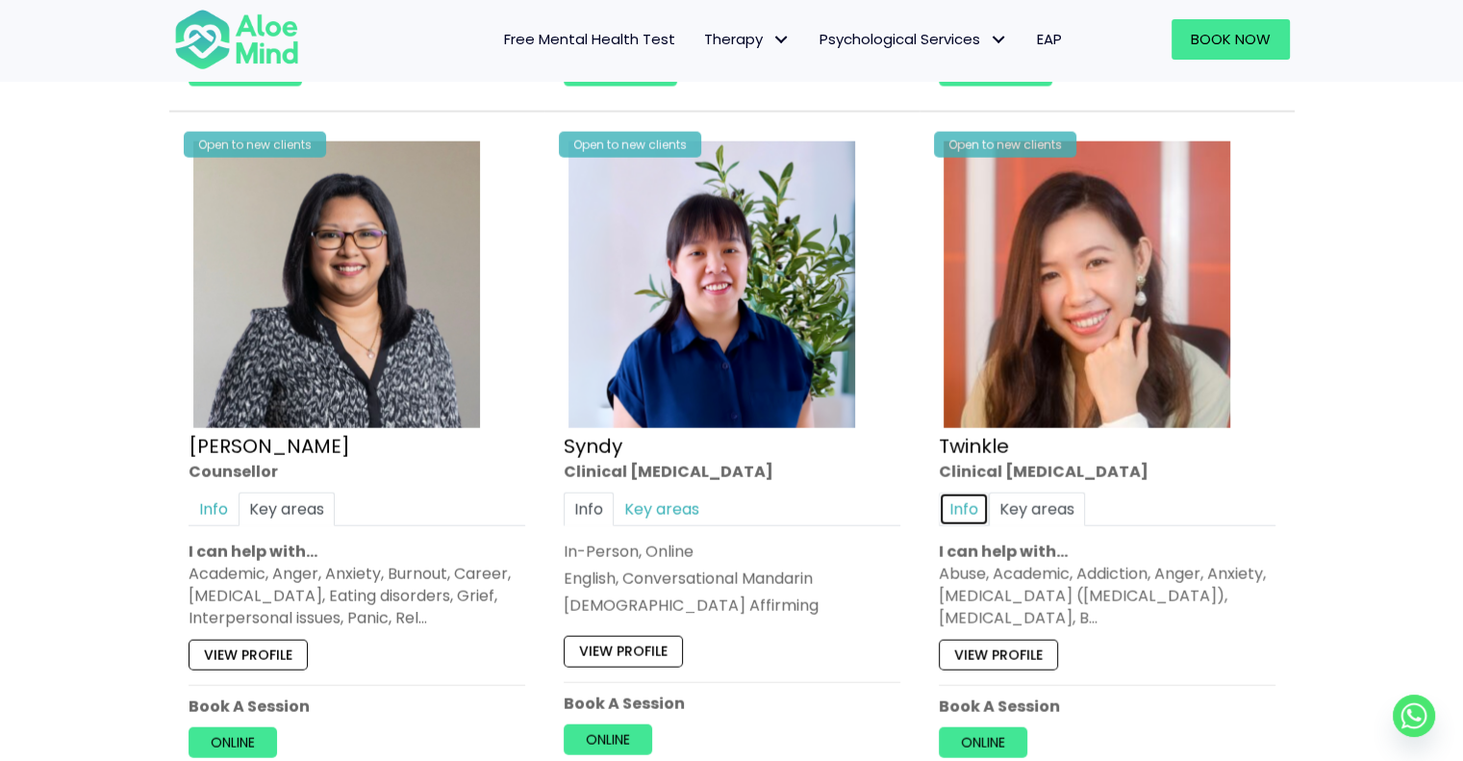
click at [969, 501] on link "Info" at bounding box center [964, 509] width 50 height 34
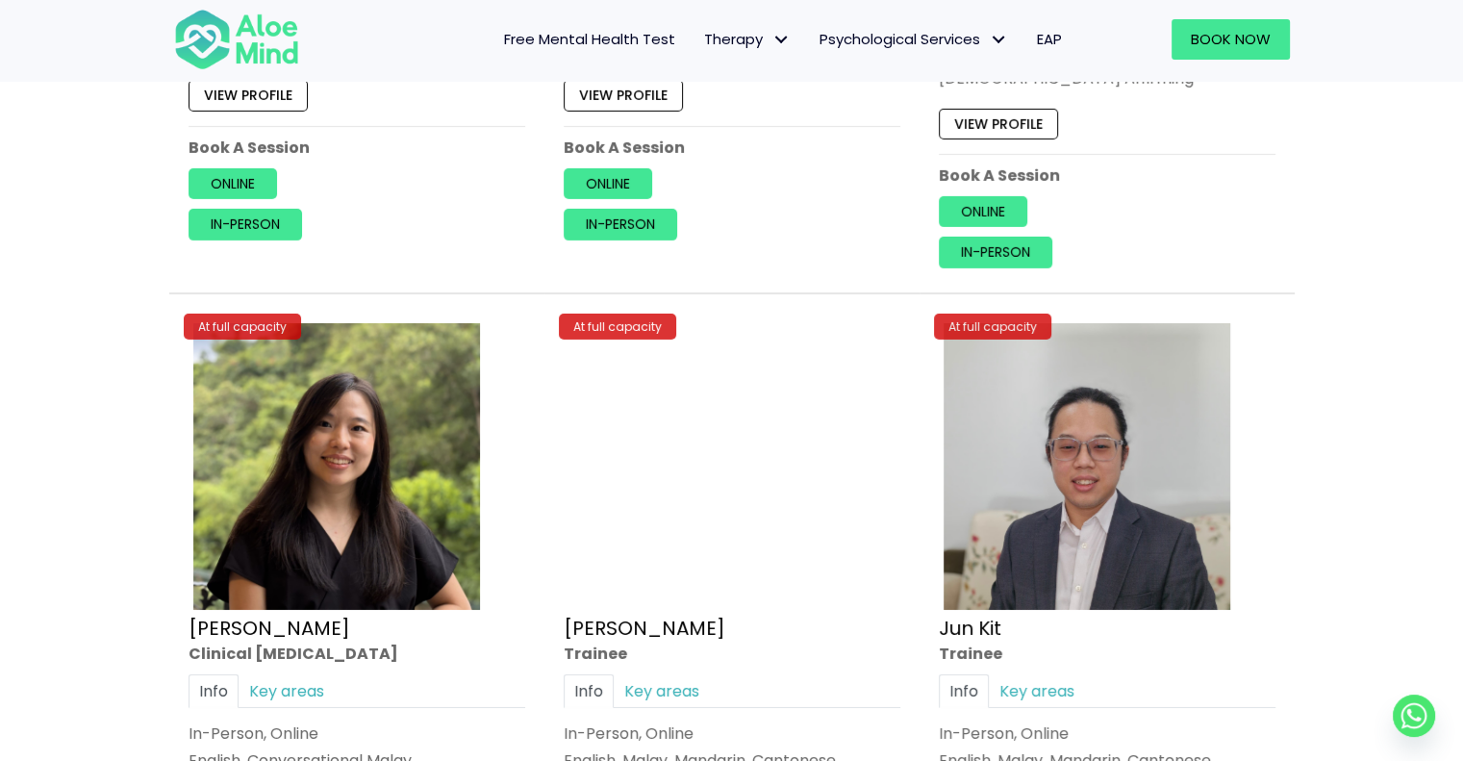
scroll to position [6734, 0]
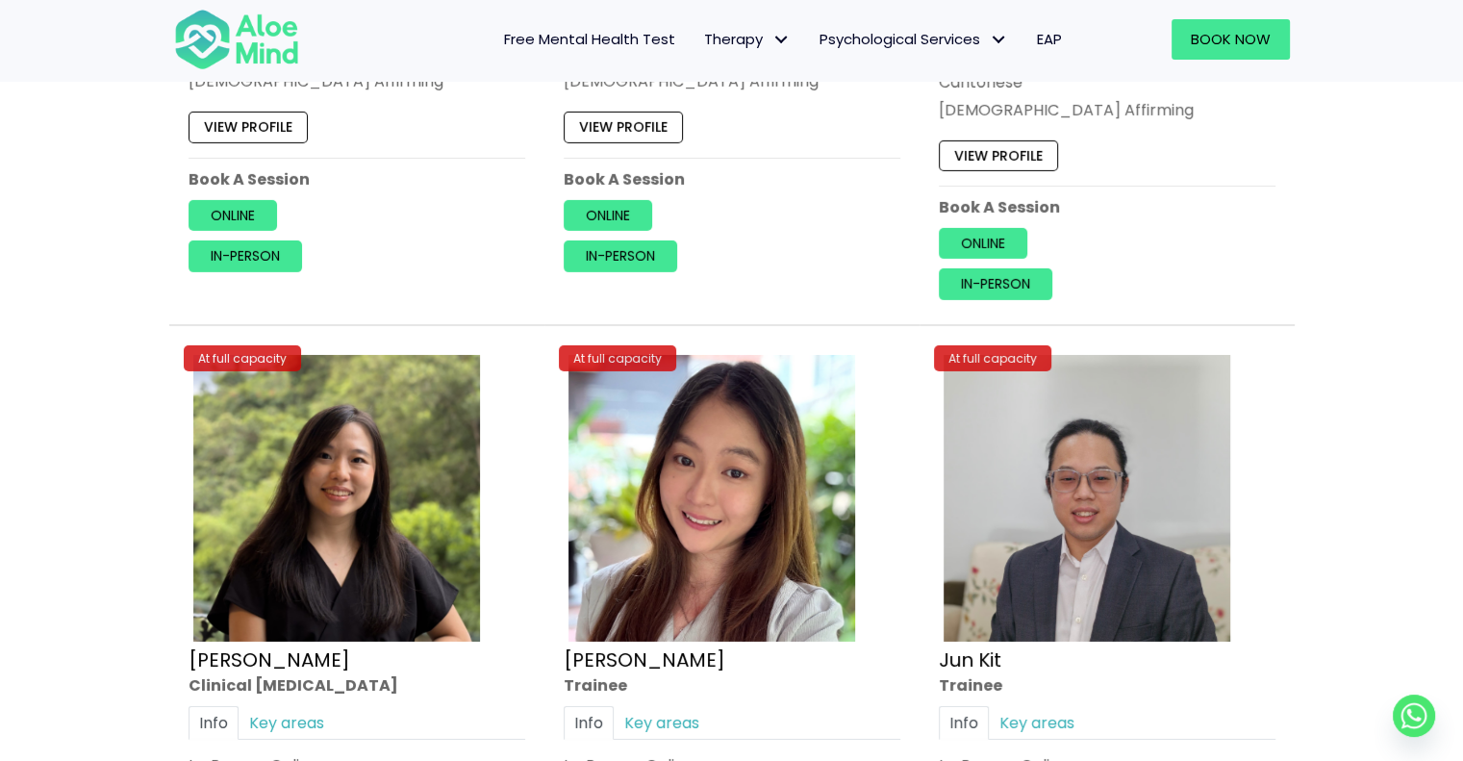
scroll to position [6349, 0]
